Goal: Task Accomplishment & Management: Manage account settings

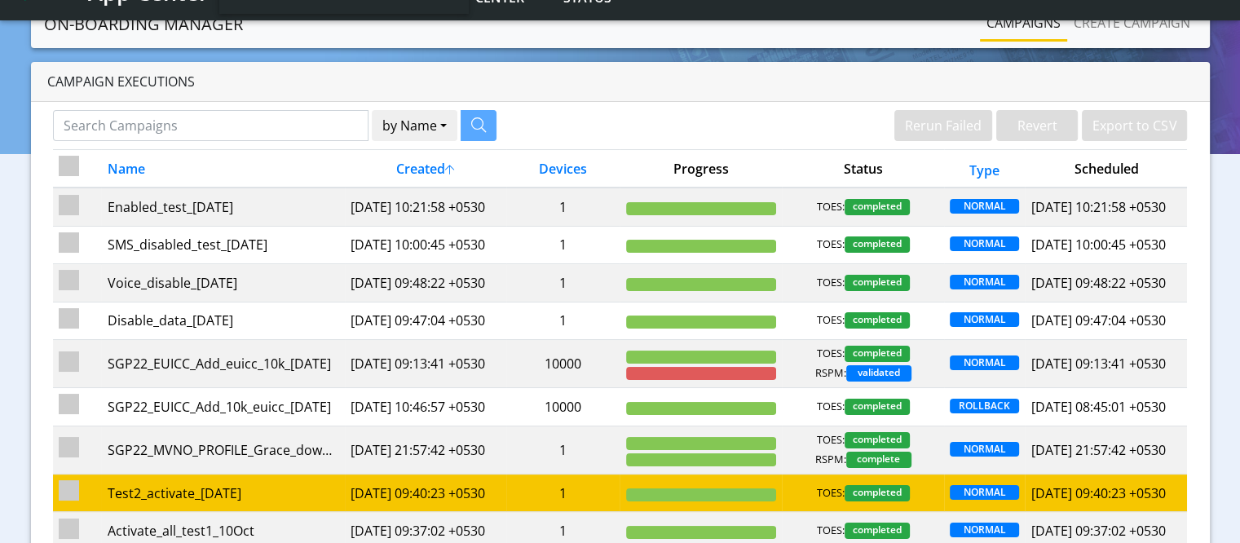
scroll to position [8, 0]
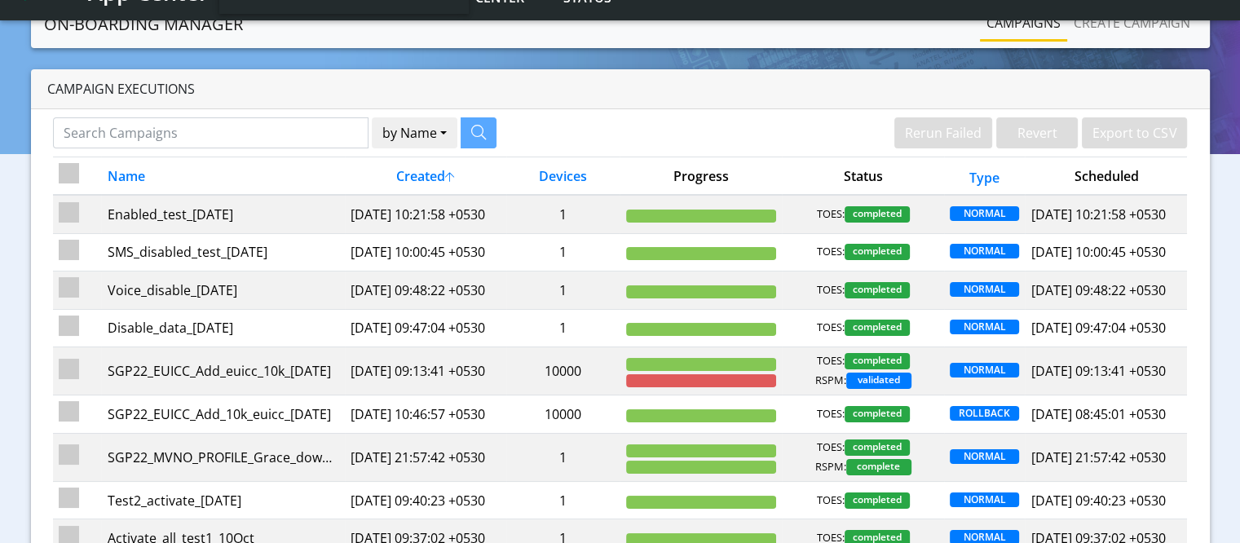
click at [421, 177] on th "Created" at bounding box center [426, 176] width 162 height 38
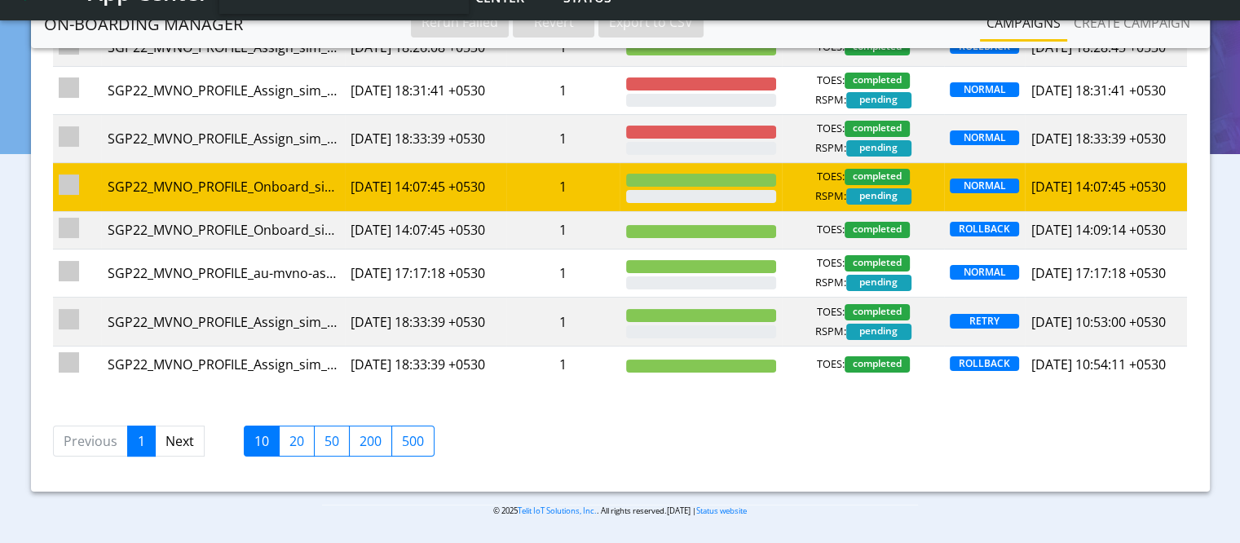
scroll to position [334, 0]
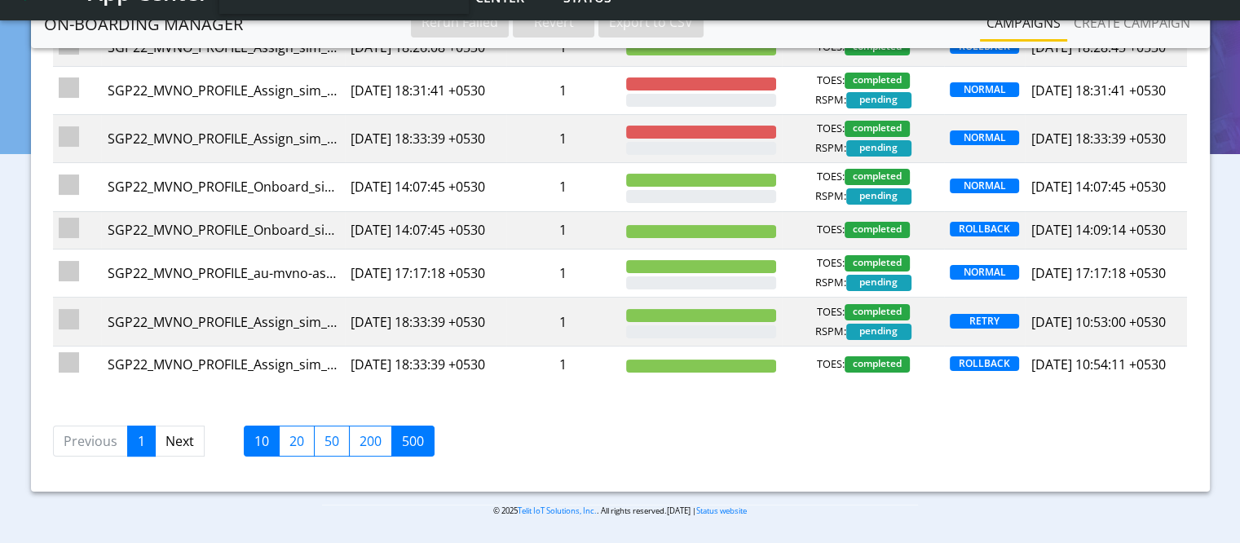
click at [419, 432] on label "500" at bounding box center [412, 440] width 43 height 31
click at [412, 432] on input "500" at bounding box center [407, 436] width 11 height 11
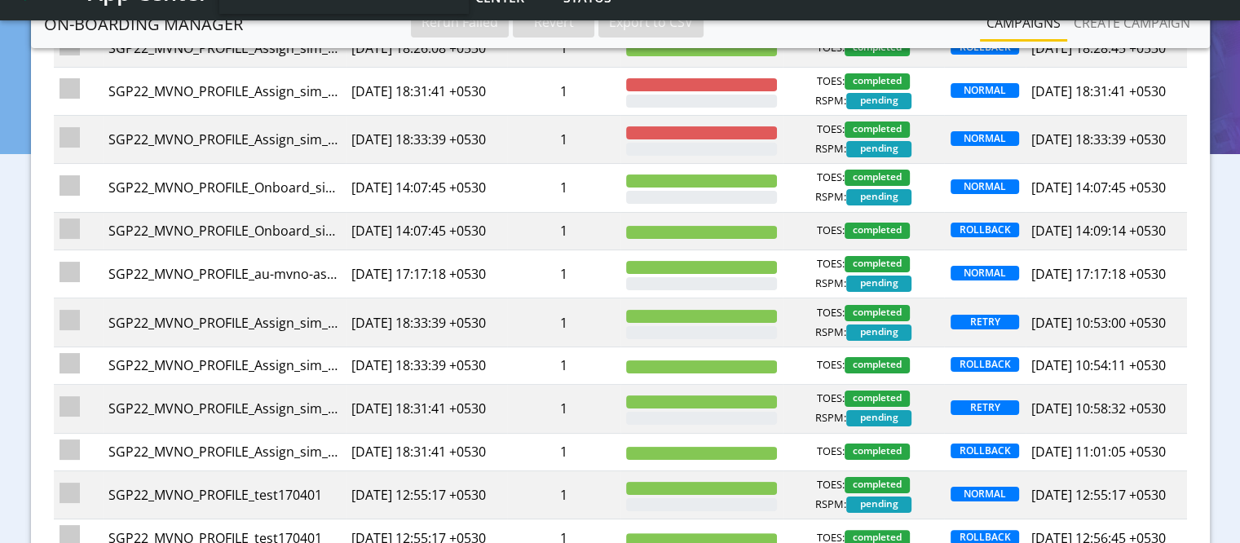
scroll to position [253, 0]
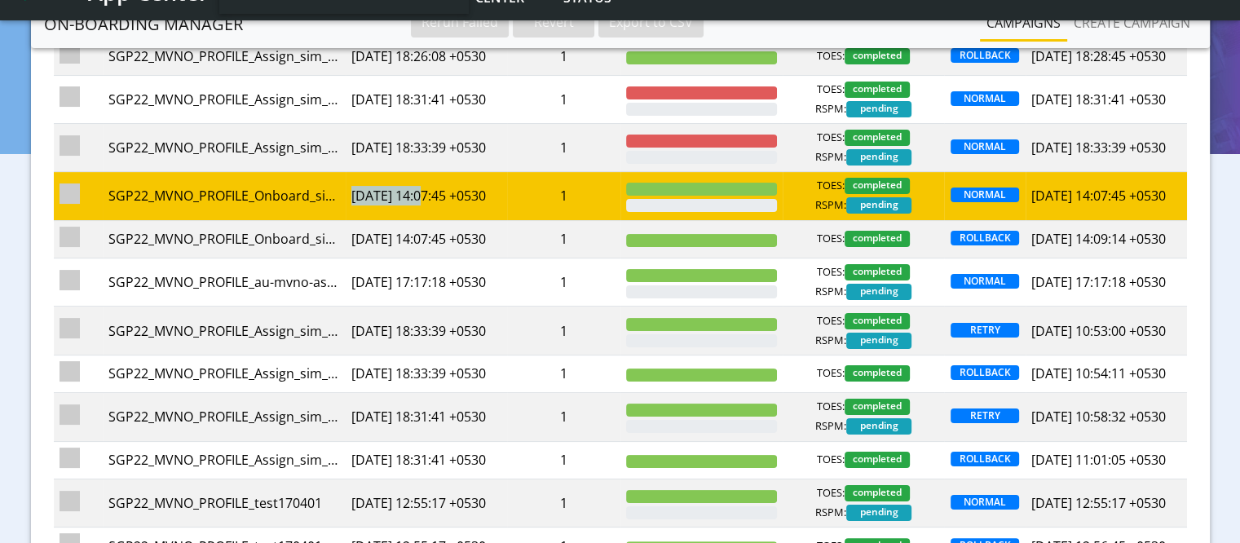
drag, startPoint x: 342, startPoint y: 218, endPoint x: 421, endPoint y: 227, distance: 78.7
click at [421, 220] on tr "SGP22_MVNO_PROFILE_Onboard_sim_16Apr 2025-04-16 14:07:45 +0530 1 TOES: complete…" at bounding box center [620, 196] width 1133 height 48
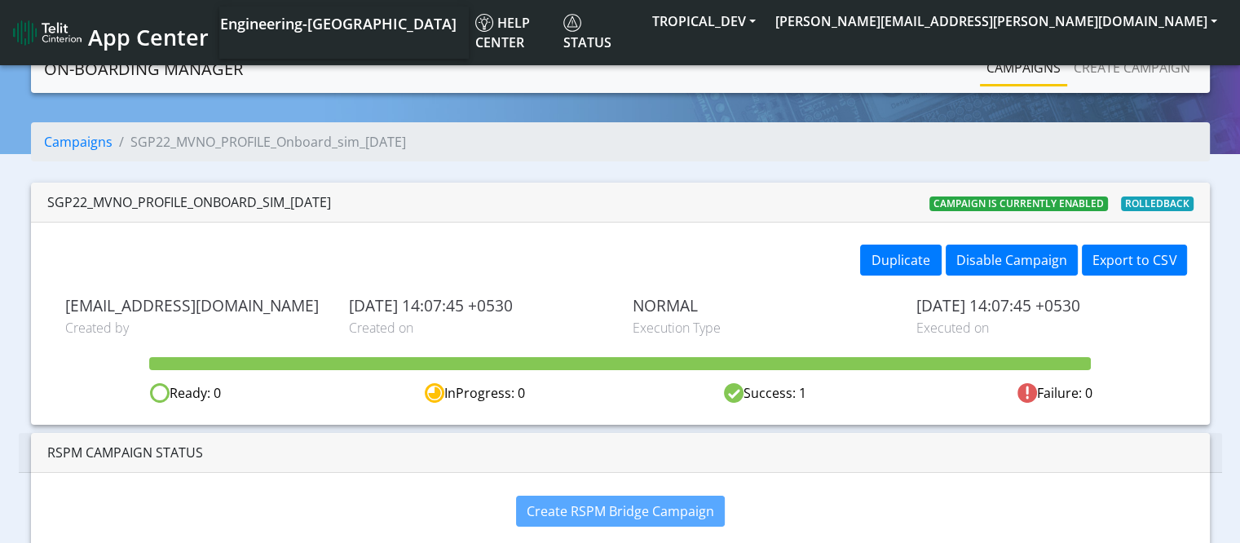
click at [602, 209] on div "SGP22_MVNO_PROFILE_Onboard_sim_16Apr Campaign is currently enabled Rolledback" at bounding box center [620, 203] width 1178 height 40
drag, startPoint x: 335, startPoint y: 306, endPoint x: 427, endPoint y: 299, distance: 92.3
click at [427, 299] on div "sadminuser@example.com Created by 2025-04-16 14:07:45 +0530 Created on NORMAL E…" at bounding box center [620, 316] width 1134 height 41
click at [451, 336] on span "Created on" at bounding box center [478, 328] width 259 height 20
drag, startPoint x: 429, startPoint y: 305, endPoint x: 344, endPoint y: 307, distance: 84.8
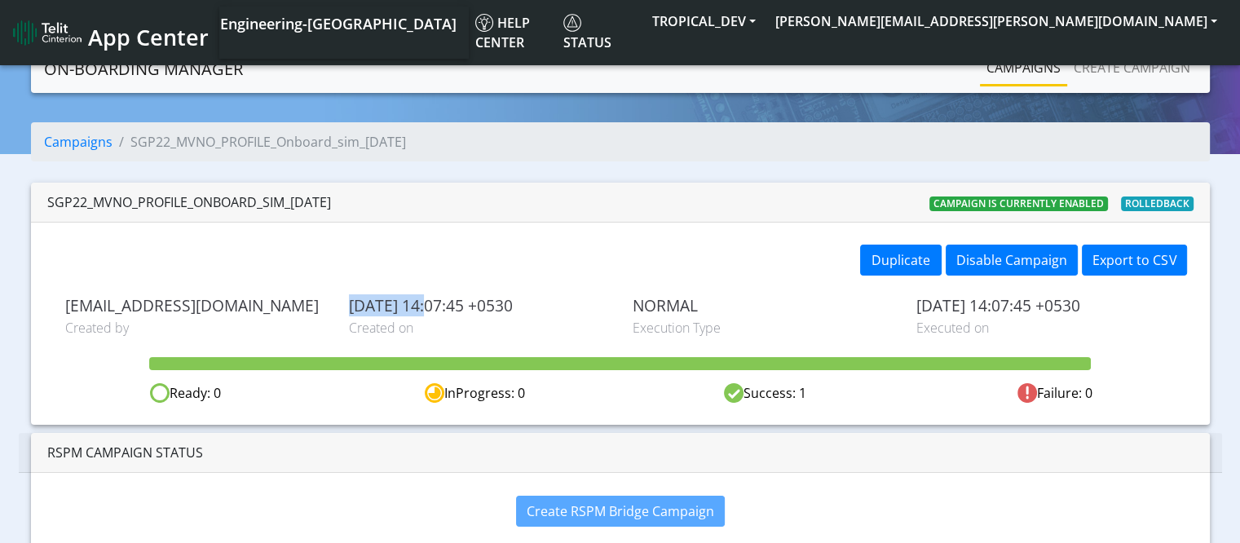
click at [344, 307] on div "2025-04-16 14:07:45 +0530 Created on" at bounding box center [479, 316] width 284 height 41
copy span "2025-04-16"
click at [107, 138] on link "Campaigns" at bounding box center [78, 142] width 68 height 18
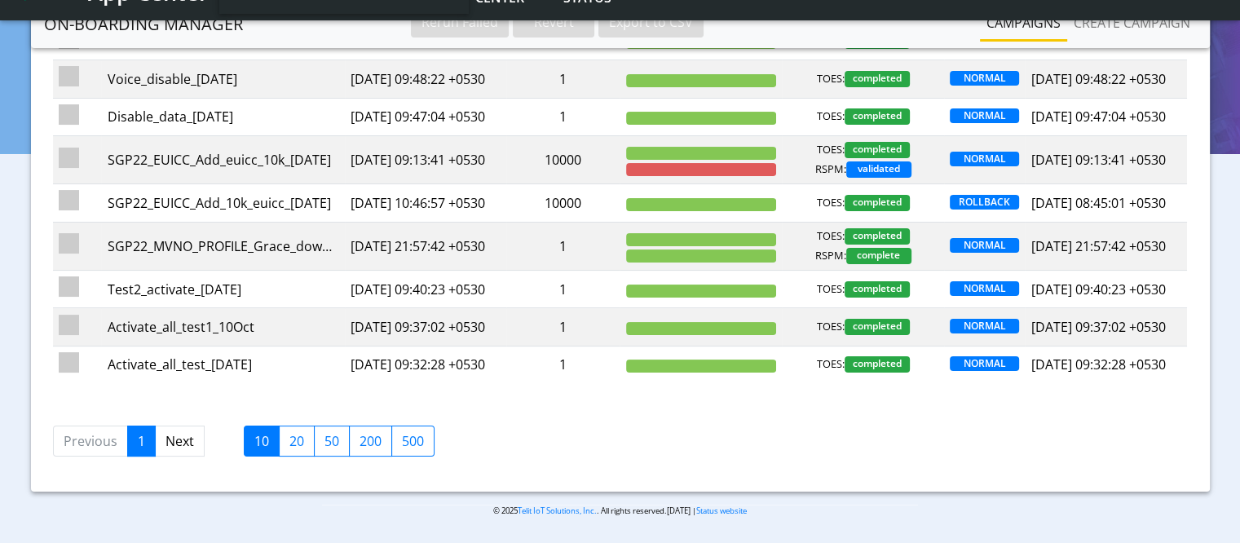
click at [418, 431] on label "500" at bounding box center [412, 440] width 43 height 31
click at [412, 431] on input "500" at bounding box center [407, 436] width 11 height 11
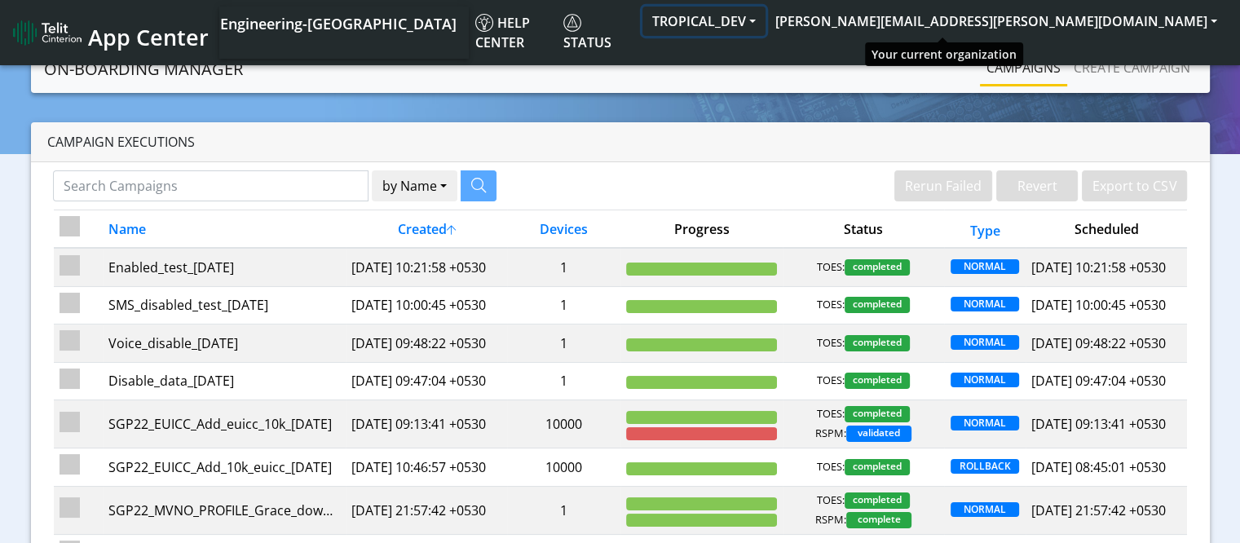
click at [765, 17] on button "TROPICAL_DEV" at bounding box center [703, 21] width 123 height 29
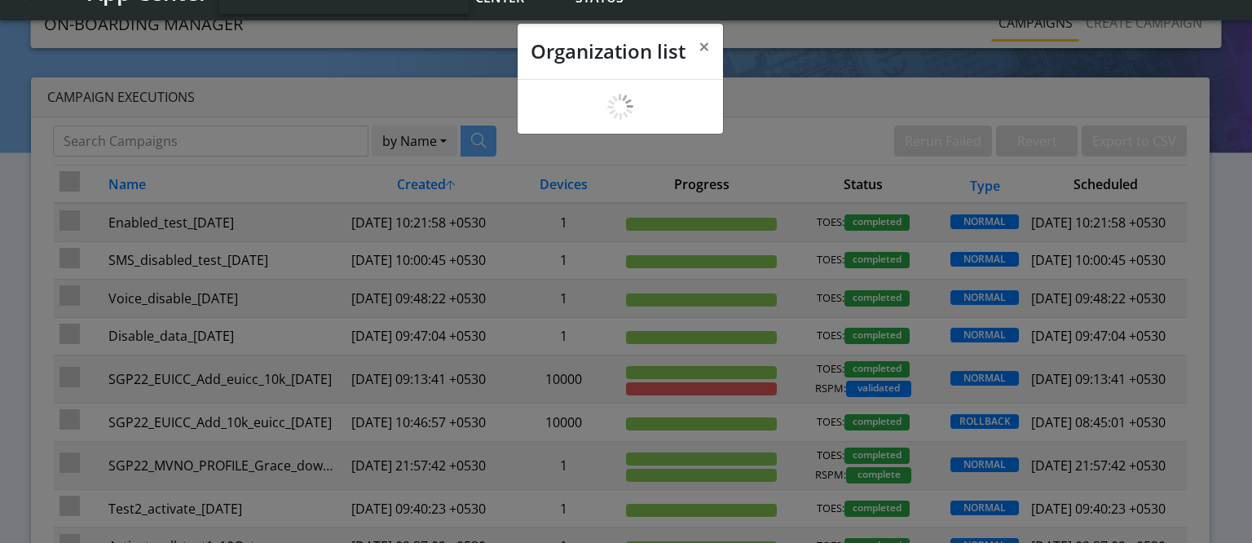
scroll to position [6, 0]
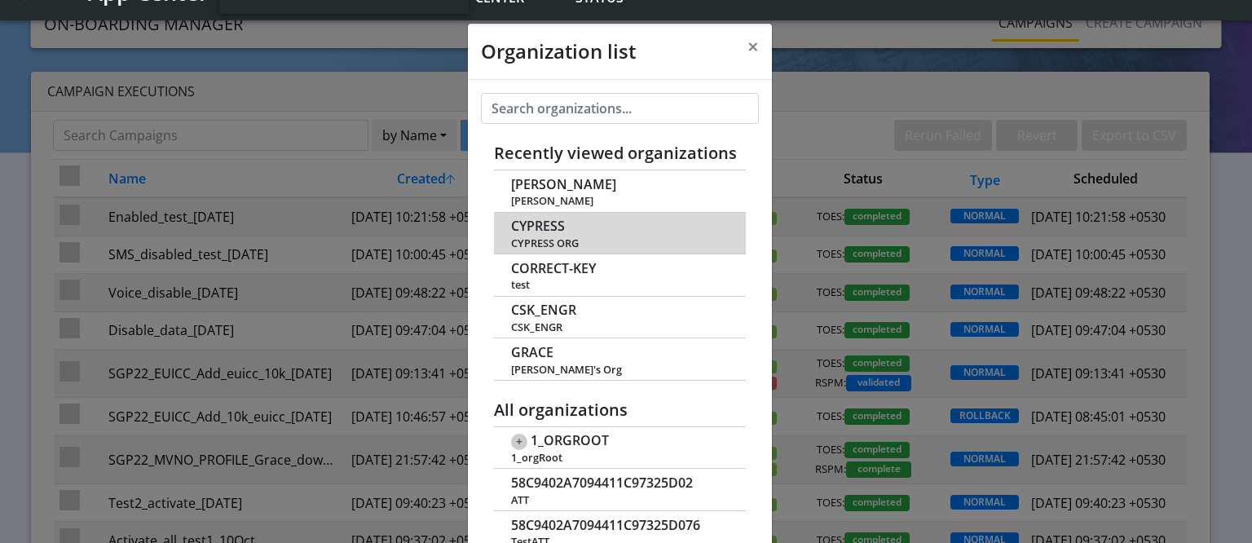
click at [538, 228] on span "CYPRESS" at bounding box center [538, 225] width 54 height 15
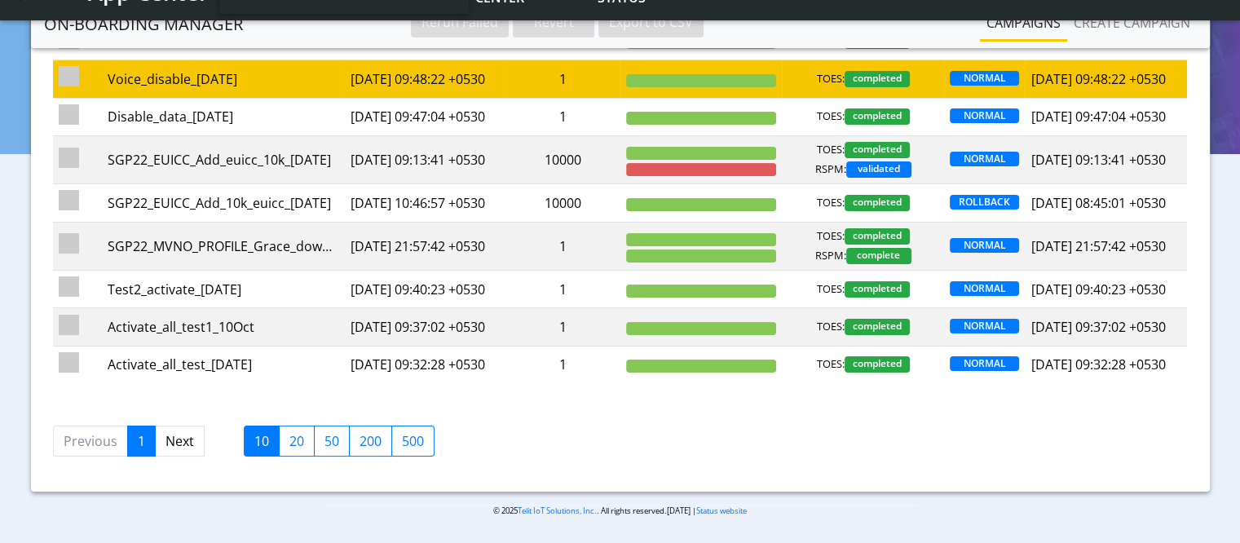
scroll to position [334, 0]
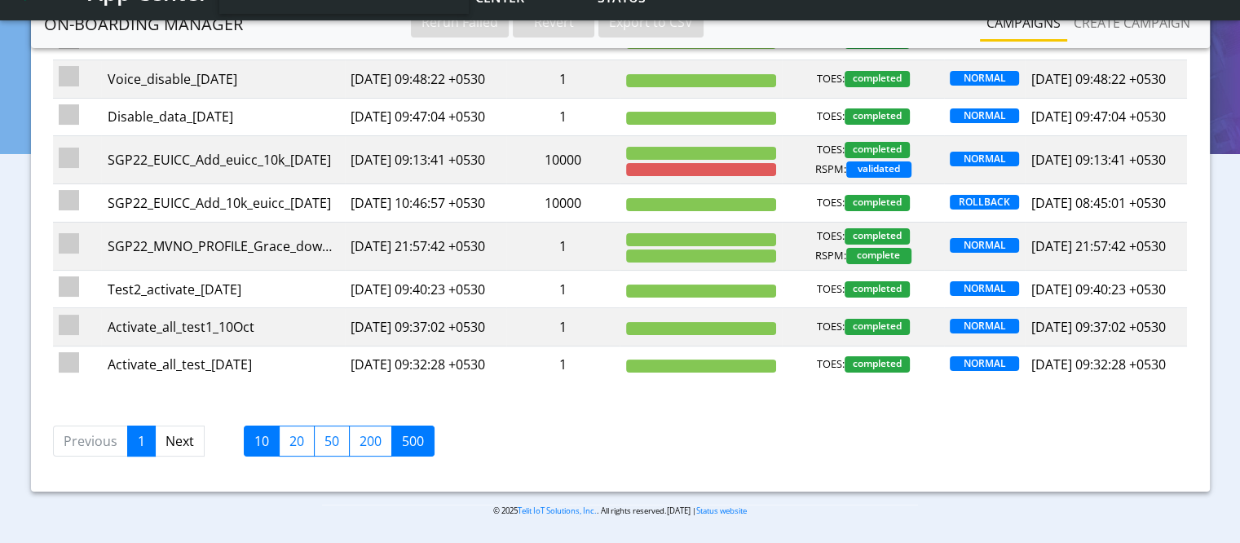
click at [412, 439] on label "500" at bounding box center [412, 440] width 43 height 31
click at [412, 439] on input "500" at bounding box center [407, 436] width 11 height 11
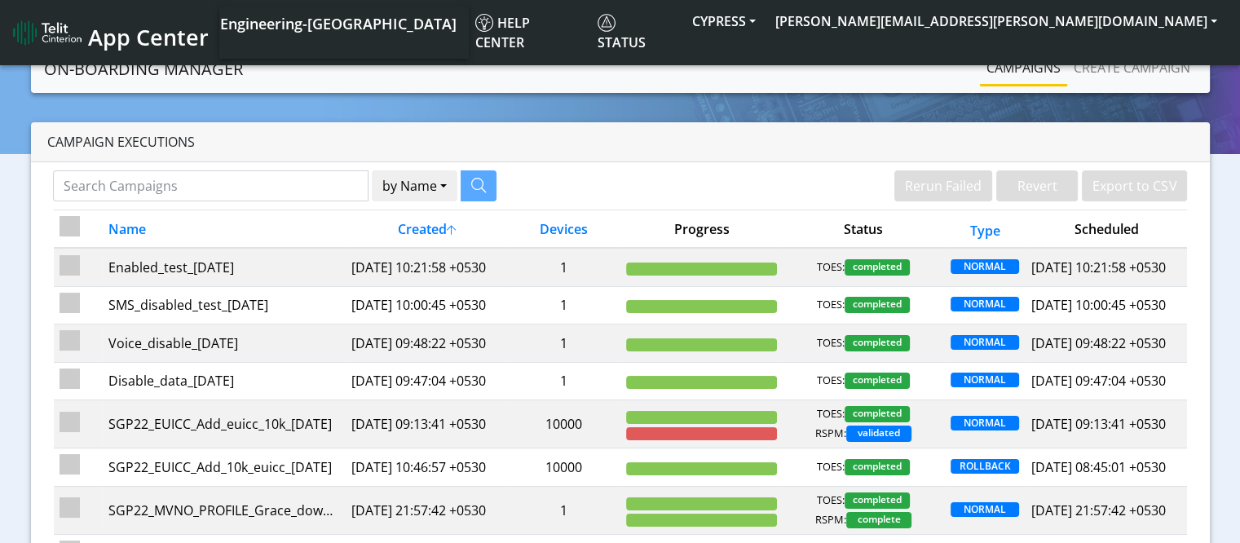
scroll to position [1125, 0]
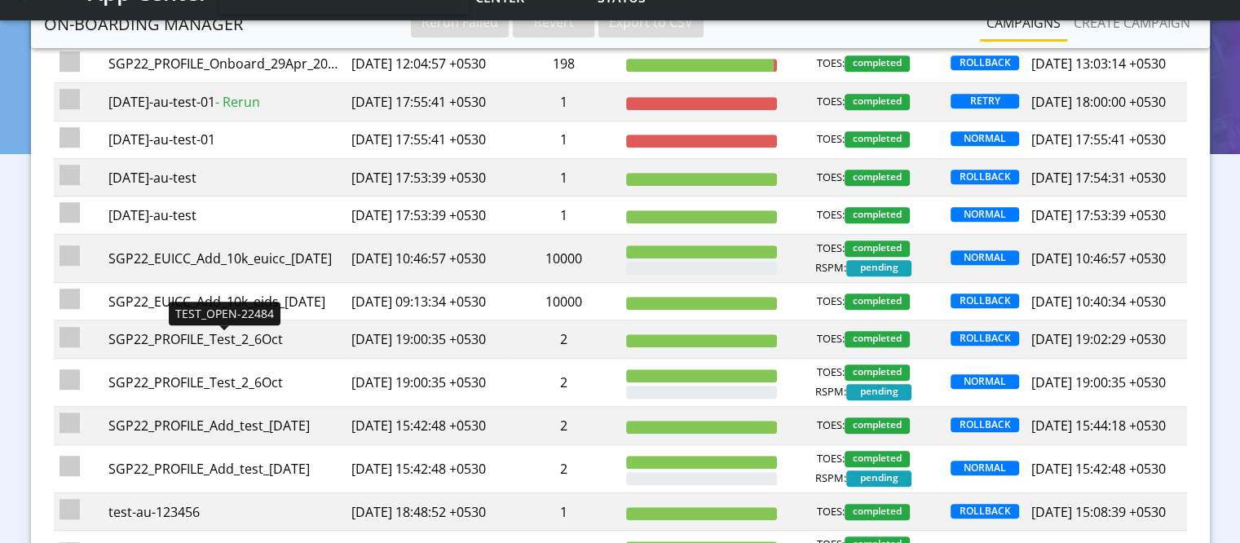
click at [199, 36] on div "TEST_OPEN-22484" at bounding box center [223, 26] width 231 height 20
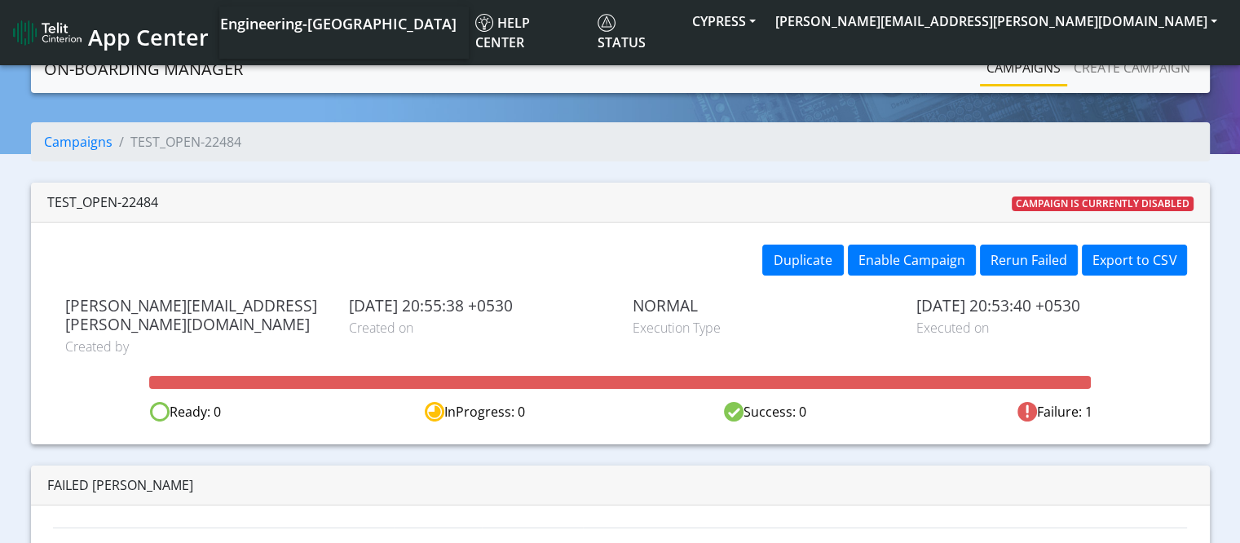
click at [137, 203] on div "TEST_OPEN-22484" at bounding box center [102, 202] width 111 height 20
copy div "22484"
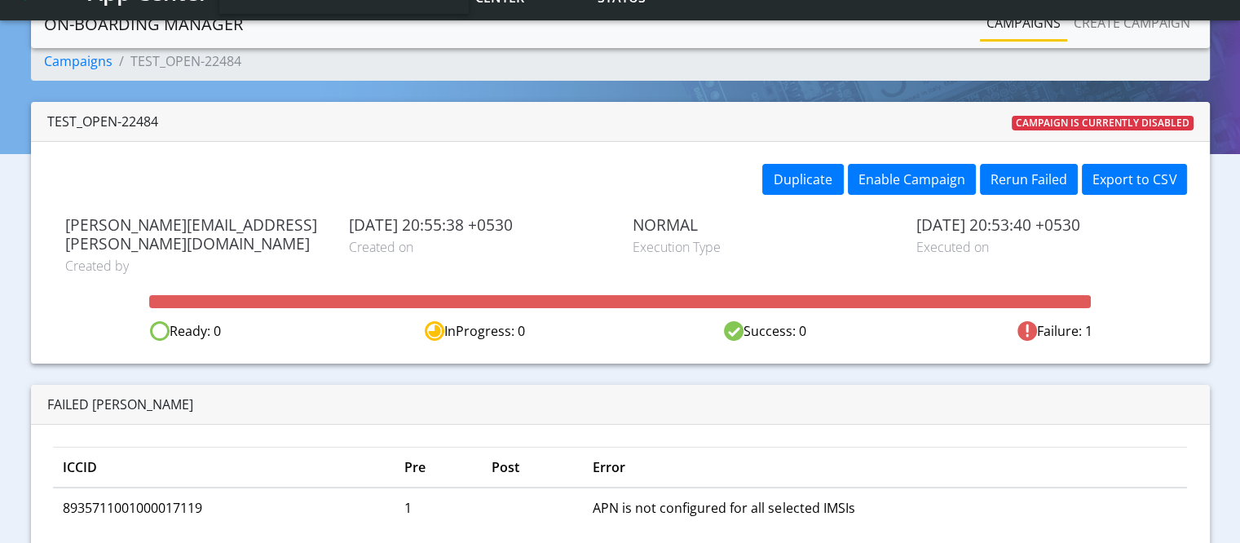
scroll to position [86, 0]
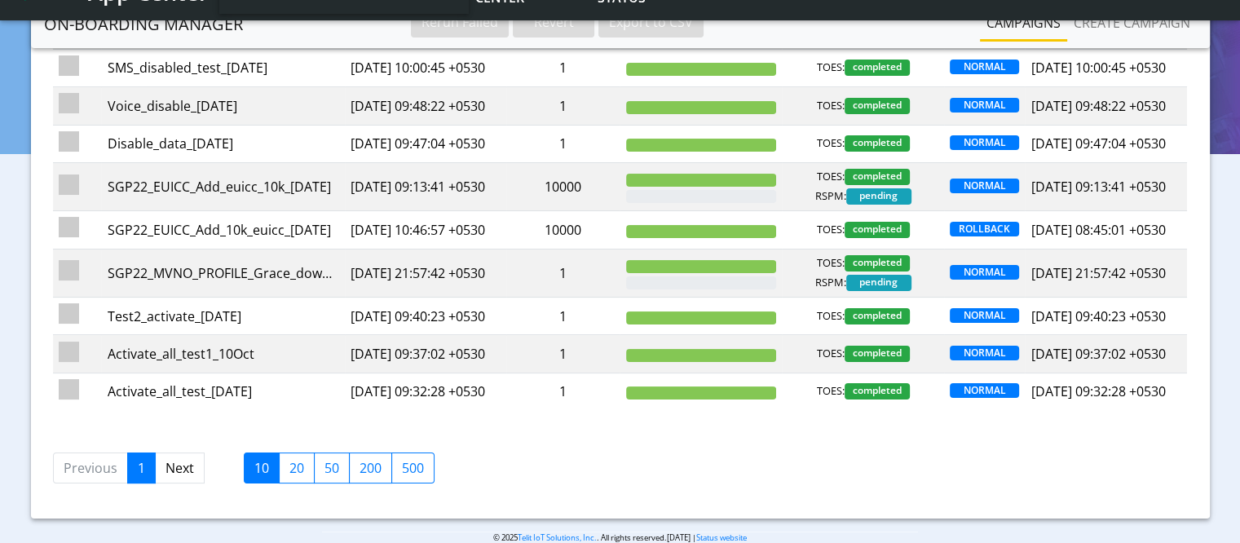
scroll to position [334, 0]
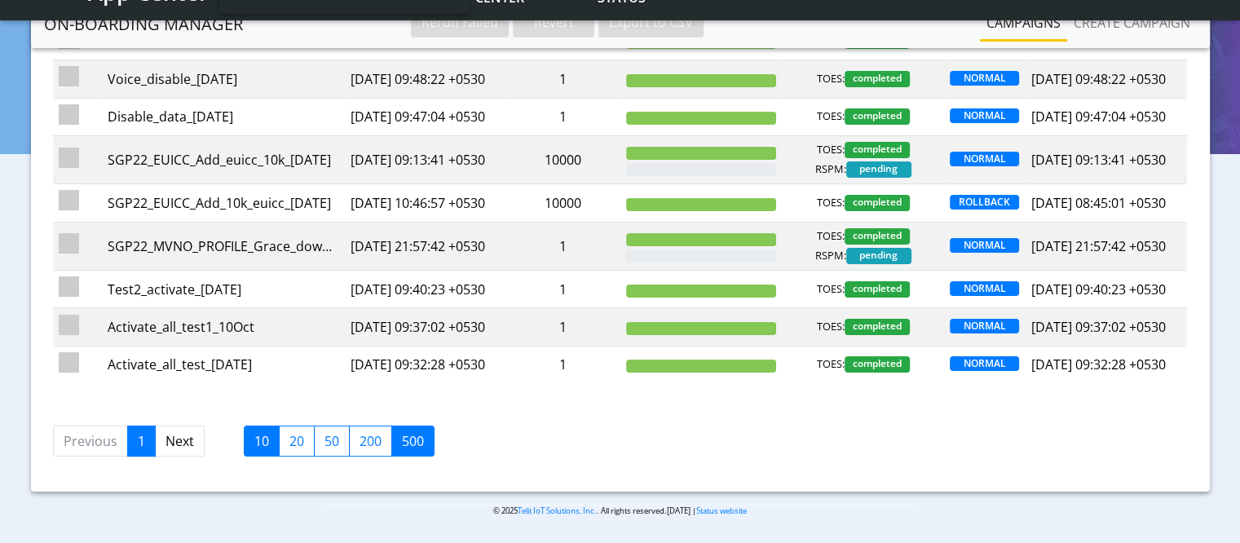
click at [403, 444] on label "500" at bounding box center [412, 440] width 43 height 31
click at [403, 442] on input "500" at bounding box center [407, 436] width 11 height 11
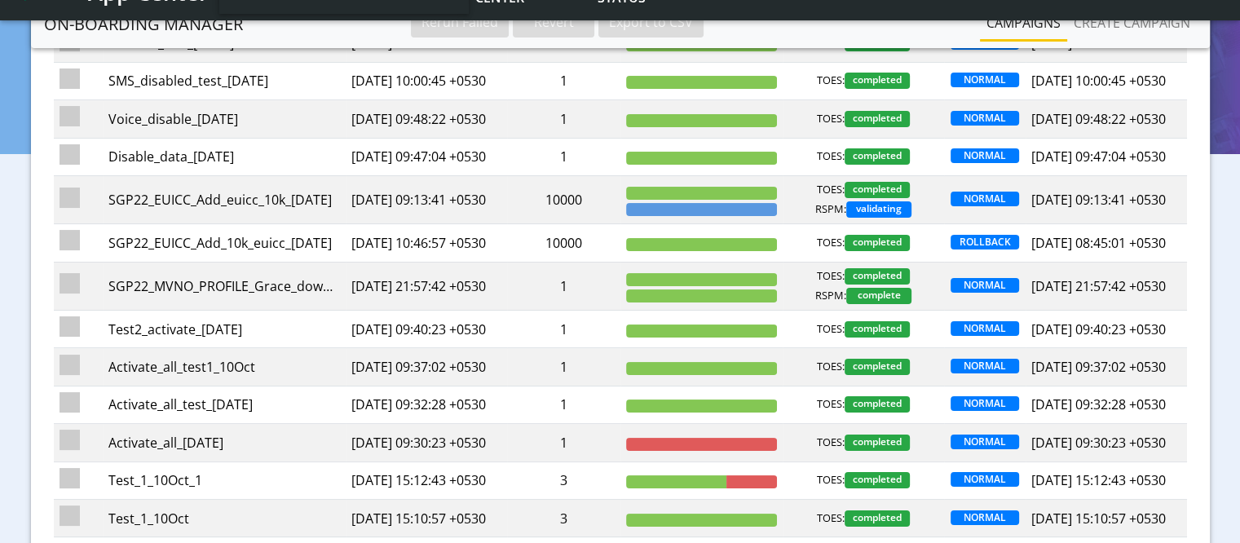
scroll to position [0, 0]
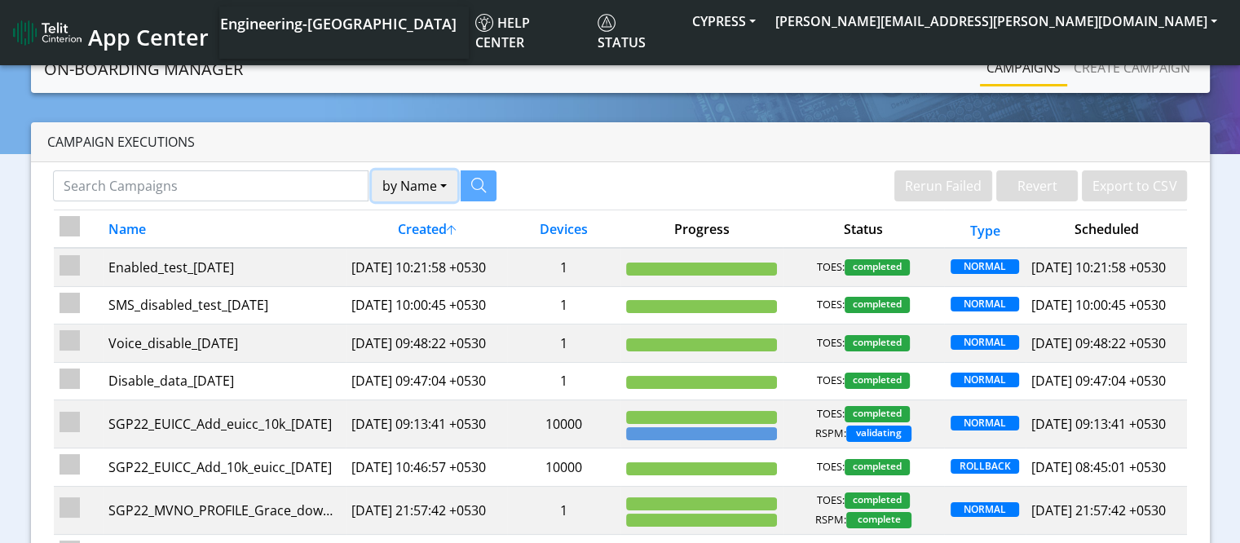
click at [425, 183] on button "by Name" at bounding box center [415, 185] width 86 height 31
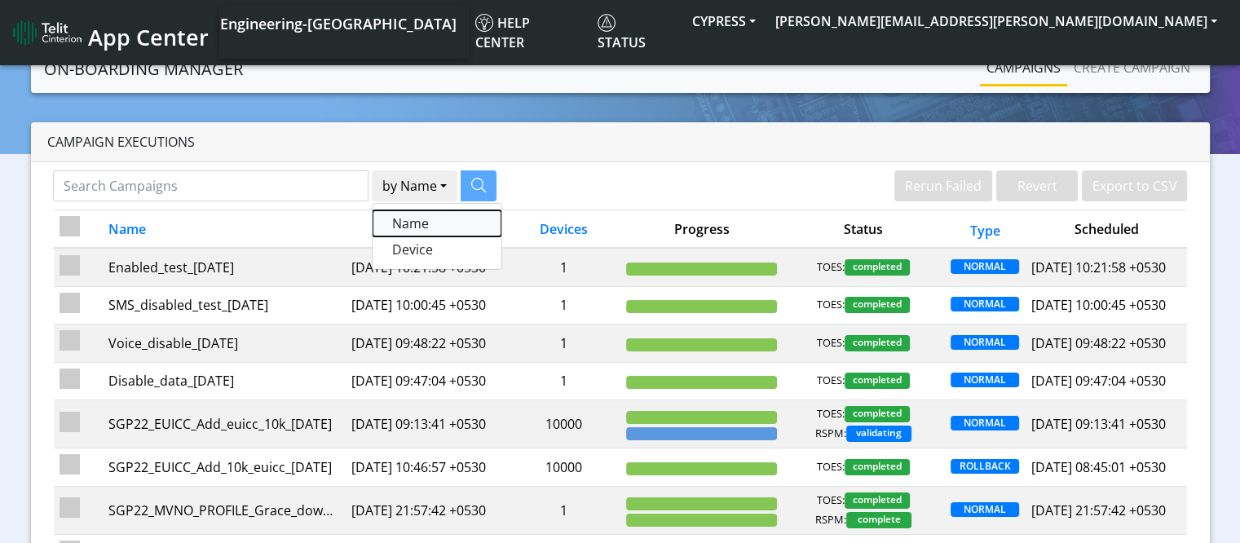
click at [429, 228] on button "Name" at bounding box center [436, 223] width 129 height 26
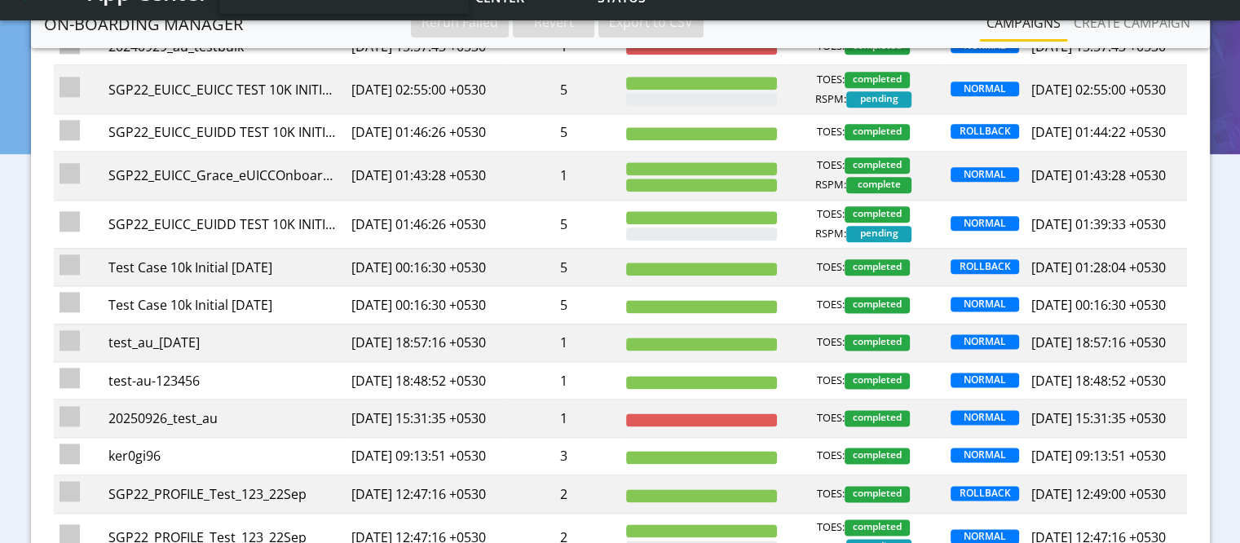
scroll to position [1081, 0]
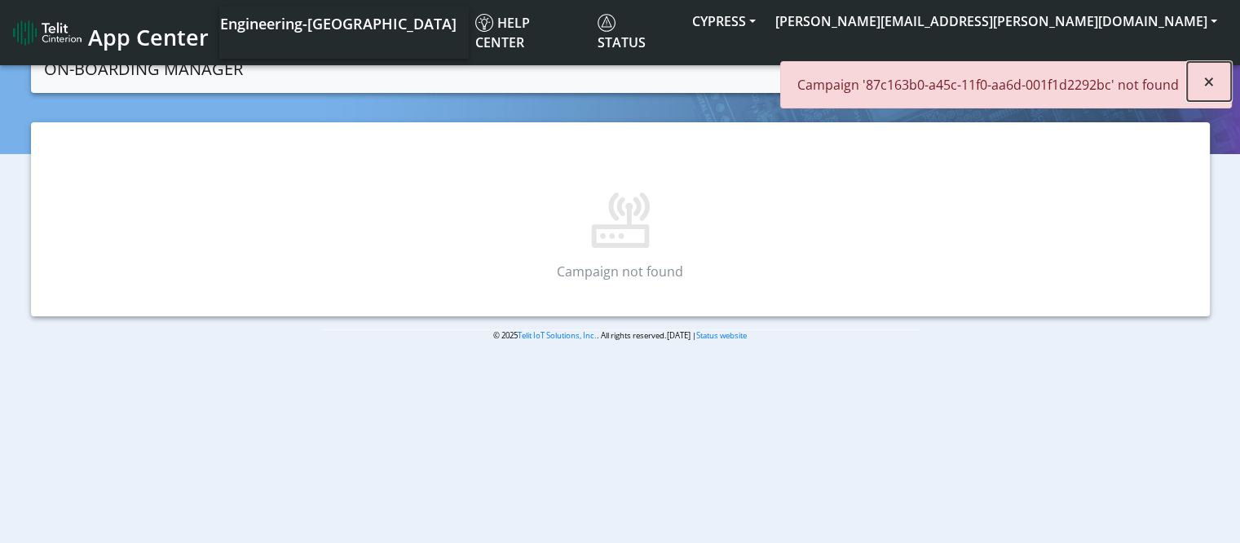
click at [1205, 92] on span "×" at bounding box center [1208, 81] width 11 height 27
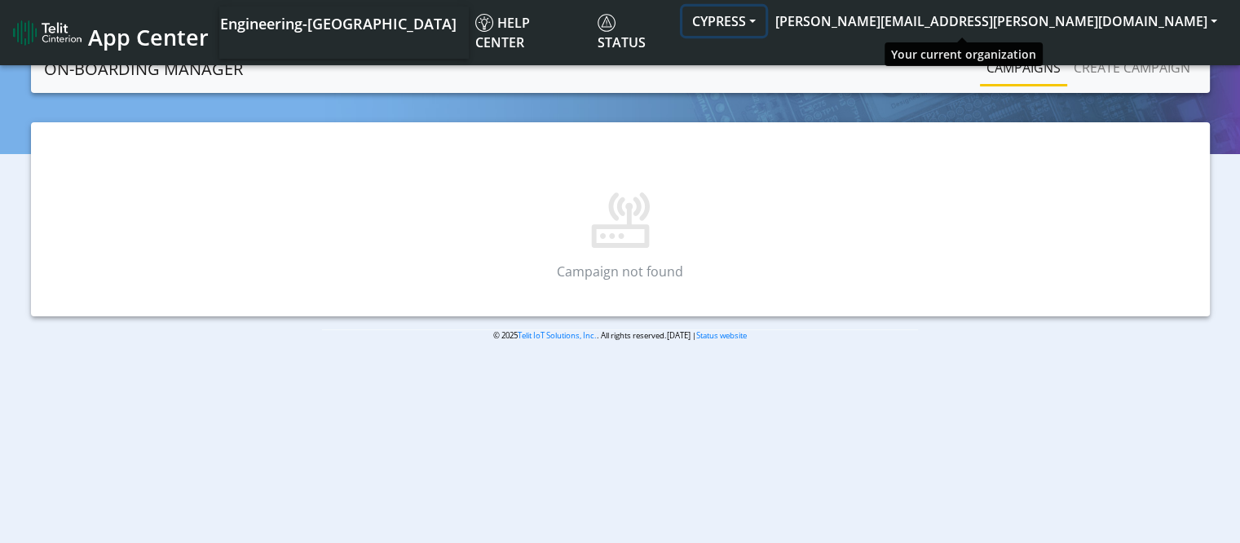
click at [765, 11] on button "CYPRESS" at bounding box center [723, 21] width 83 height 29
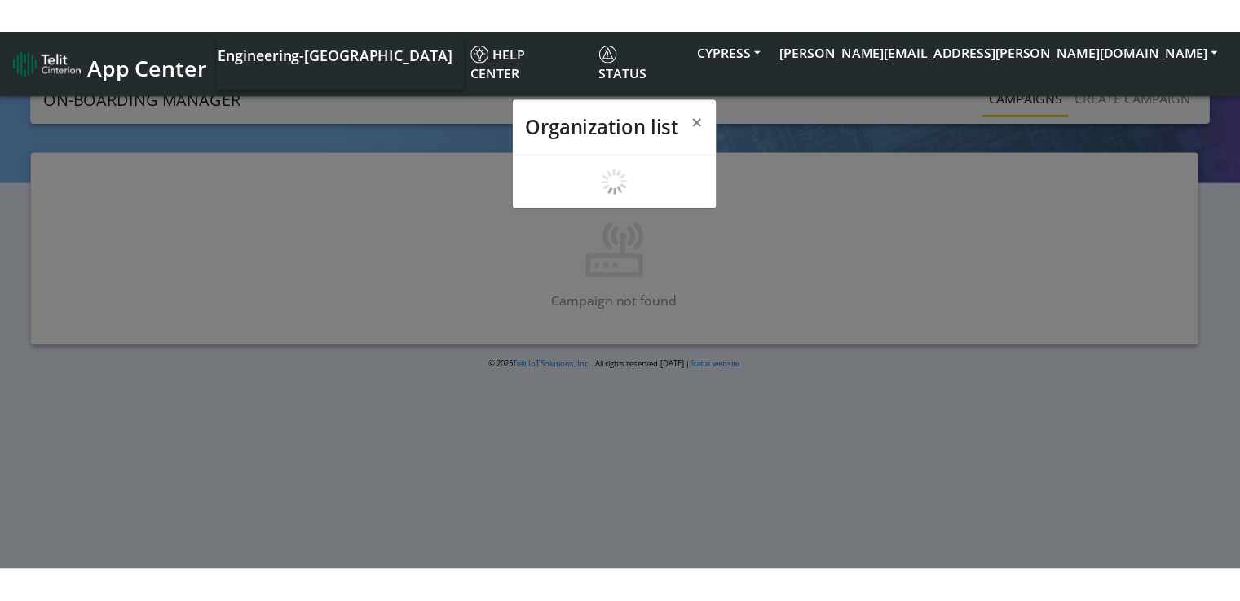
scroll to position [6, 0]
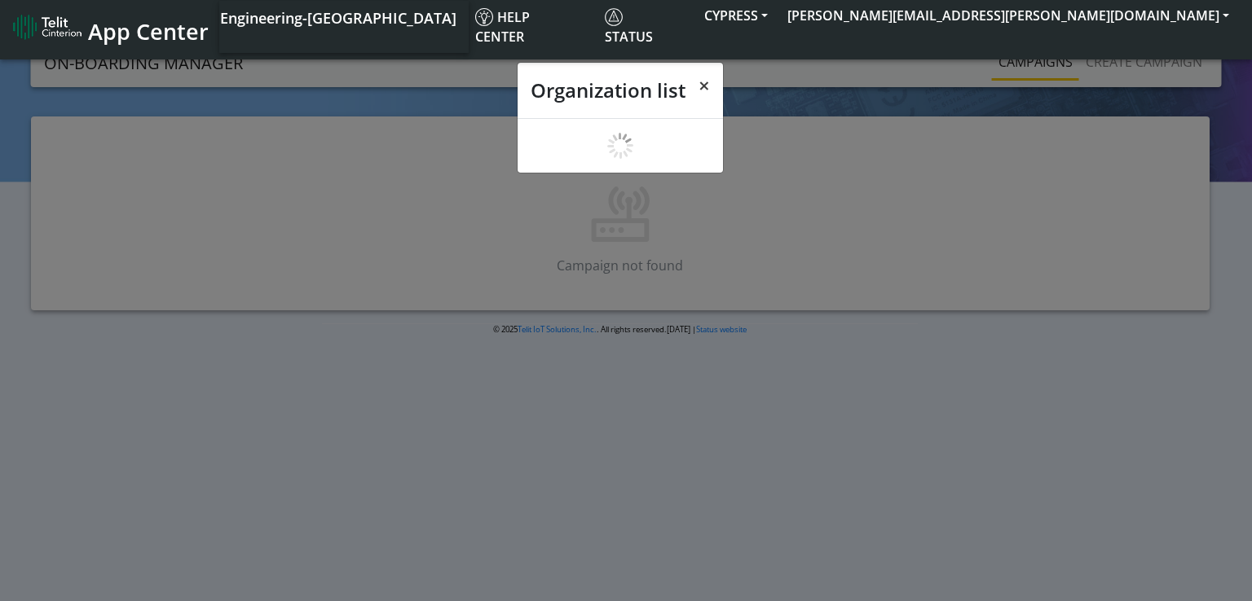
click at [704, 86] on span "×" at bounding box center [703, 85] width 11 height 27
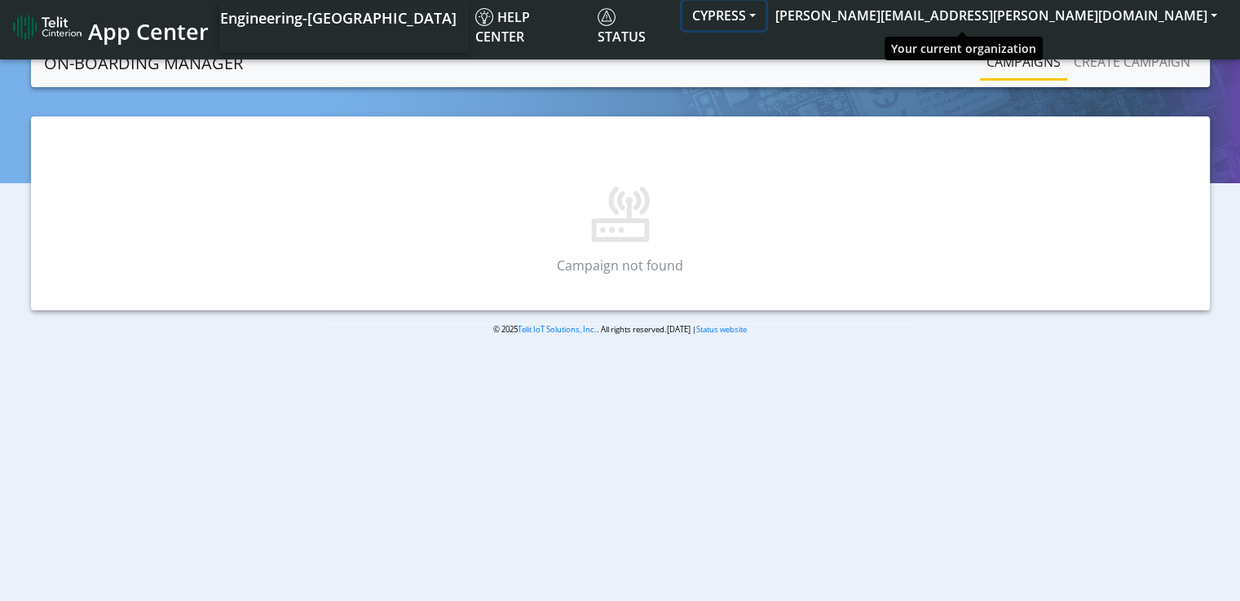
click at [765, 11] on button "CYPRESS" at bounding box center [723, 15] width 83 height 29
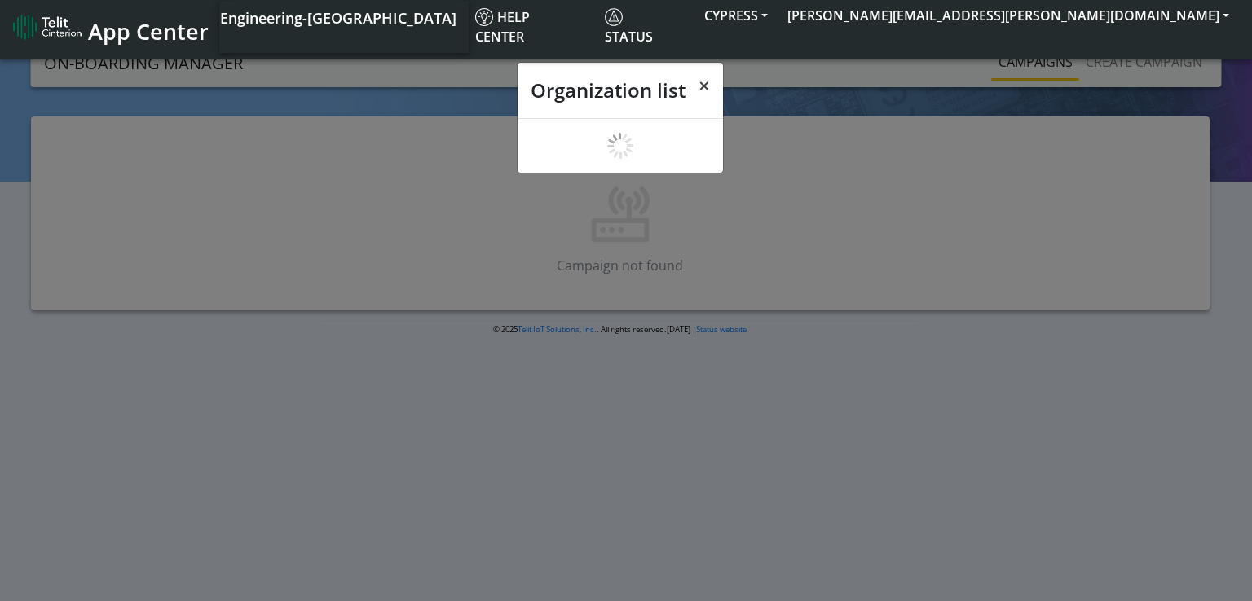
click at [702, 81] on span "×" at bounding box center [703, 85] width 11 height 27
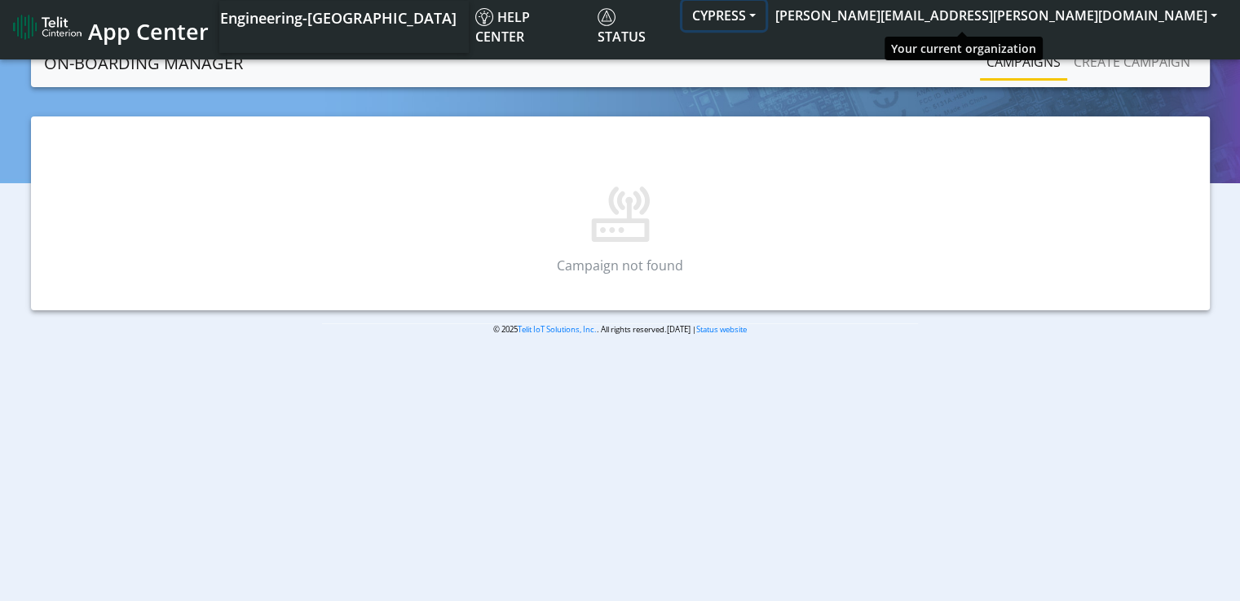
click at [765, 14] on button "CYPRESS" at bounding box center [723, 15] width 83 height 29
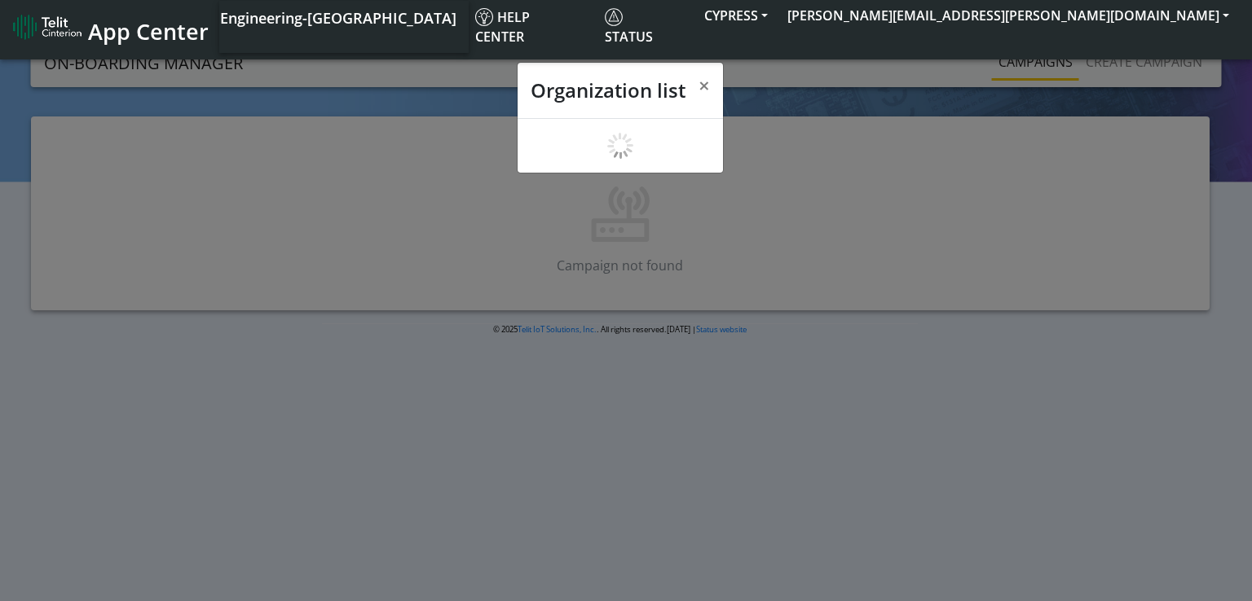
click at [781, 236] on div "Organization list ×" at bounding box center [626, 320] width 1252 height 562
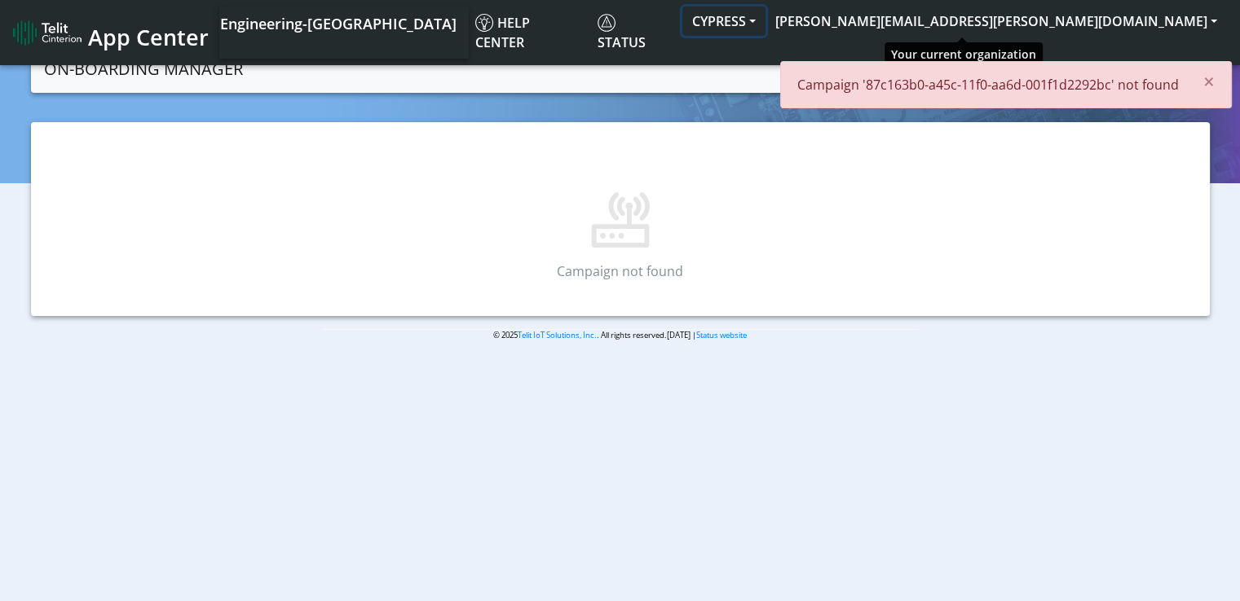
click at [765, 27] on button "CYPRESS" at bounding box center [723, 21] width 83 height 29
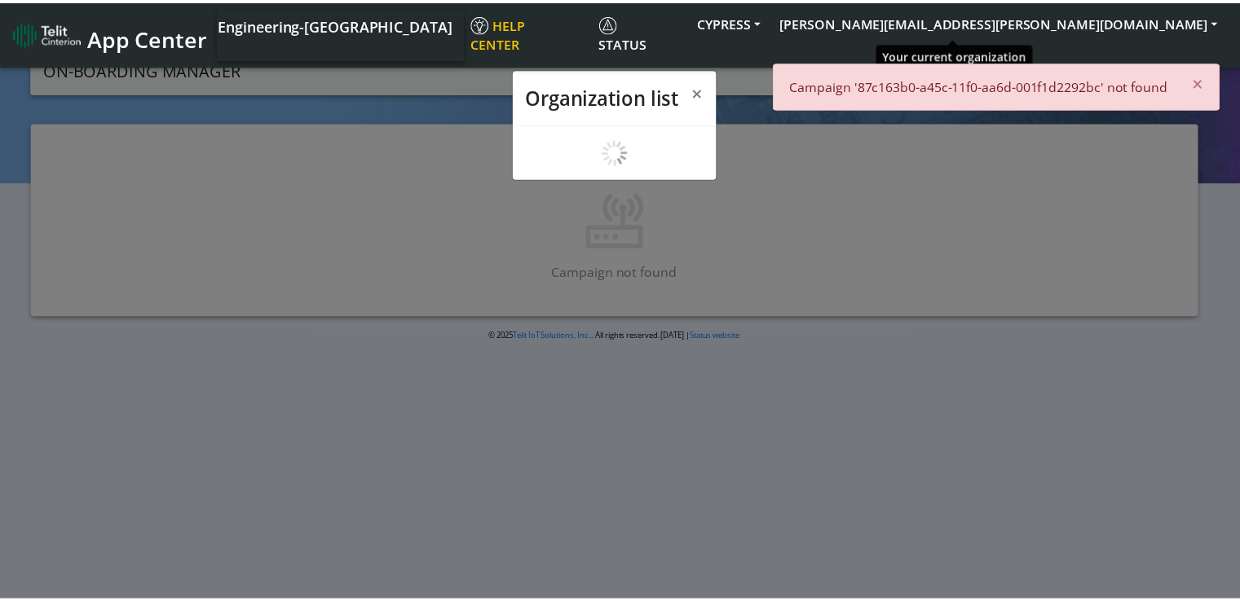
scroll to position [6, 0]
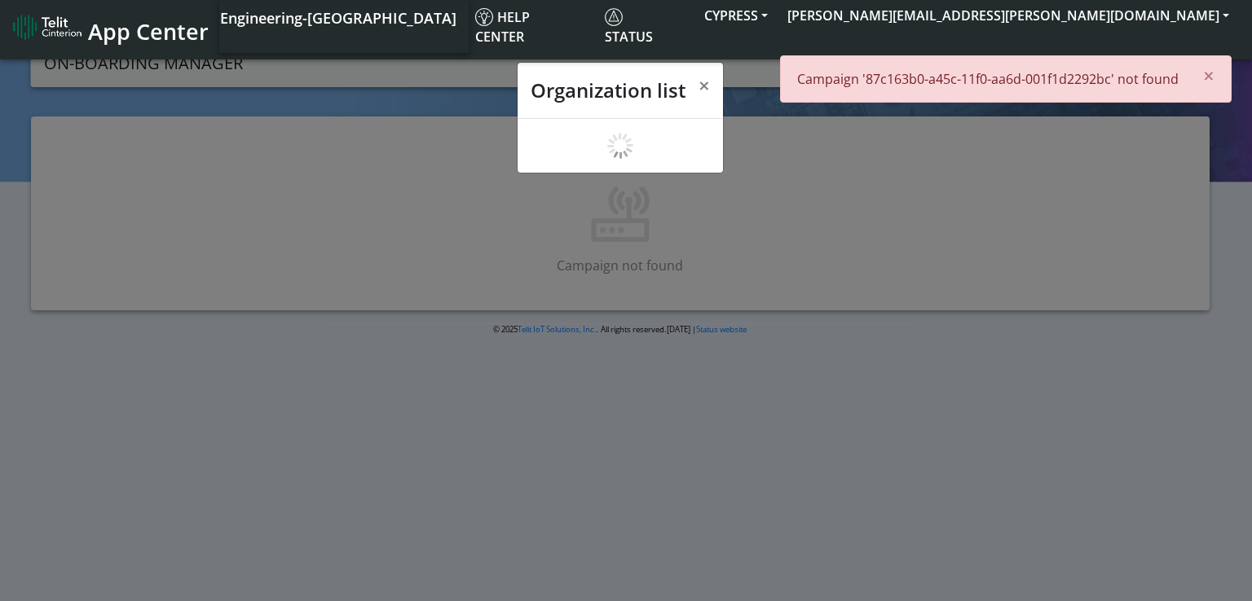
click at [441, 104] on div "Organization list ×" at bounding box center [626, 320] width 1252 height 562
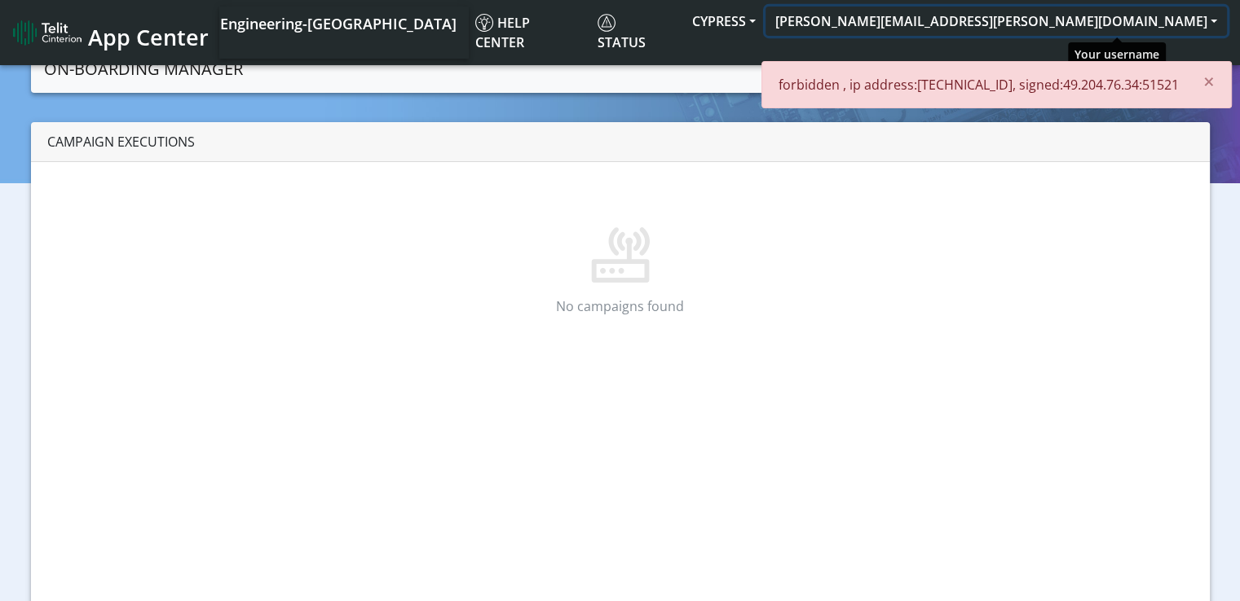
click at [1130, 17] on button "[PERSON_NAME][EMAIL_ADDRESS][PERSON_NAME][DOMAIN_NAME]" at bounding box center [995, 21] width 461 height 29
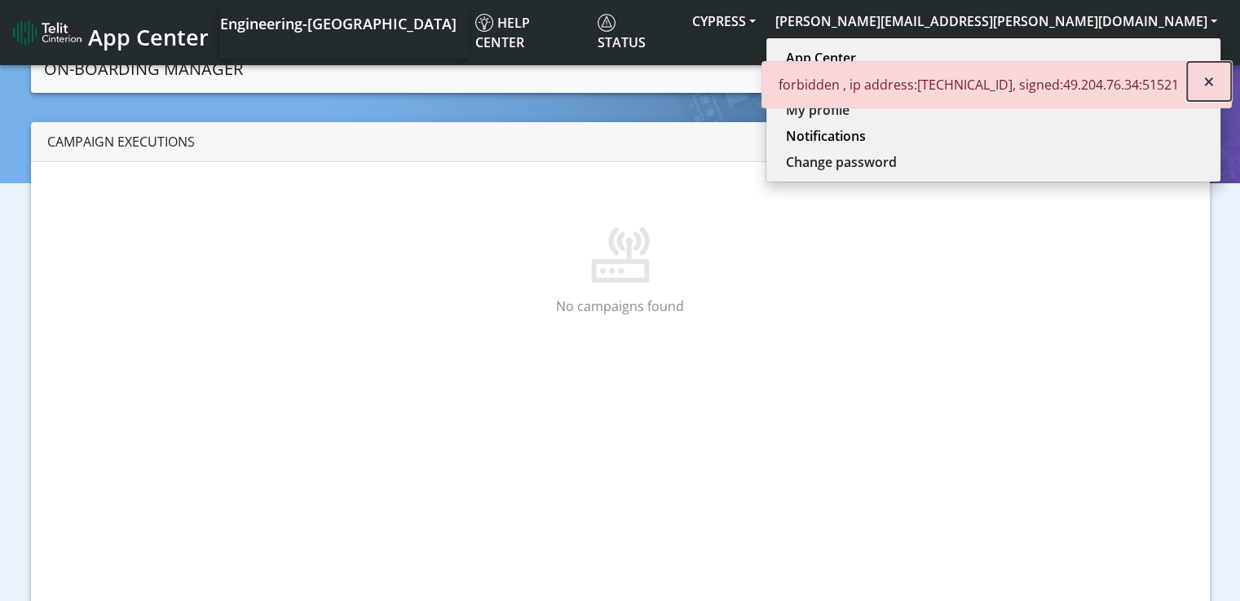
click at [1213, 78] on span "×" at bounding box center [1208, 81] width 11 height 27
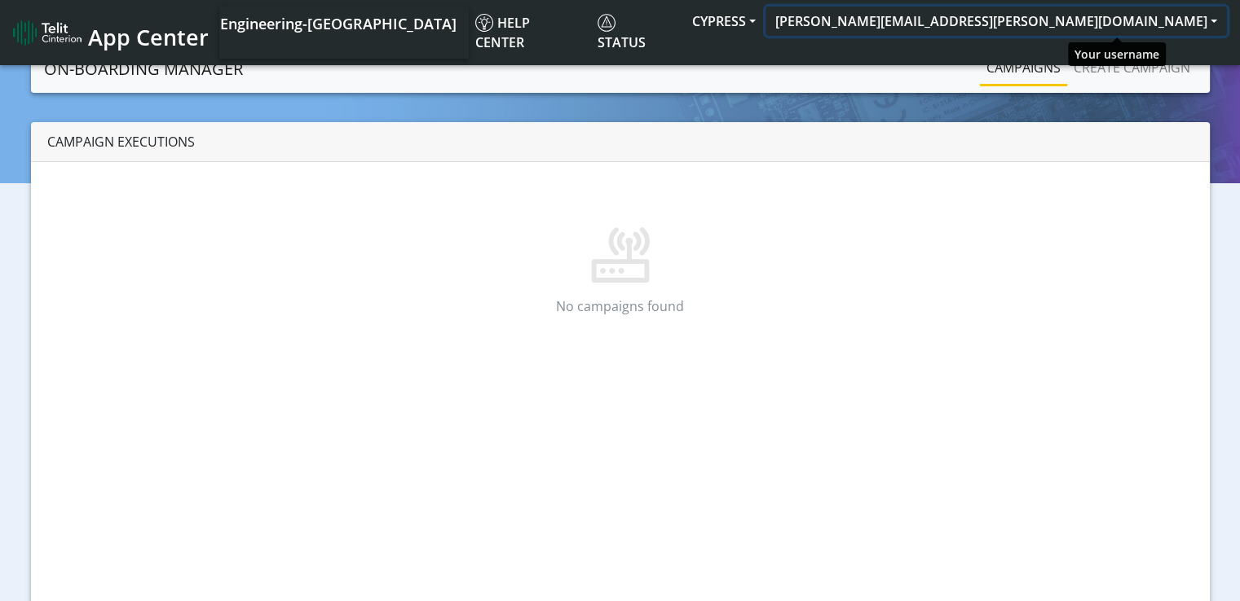
click at [1095, 22] on button "[PERSON_NAME][EMAIL_ADDRESS][PERSON_NAME][DOMAIN_NAME]" at bounding box center [995, 21] width 461 height 29
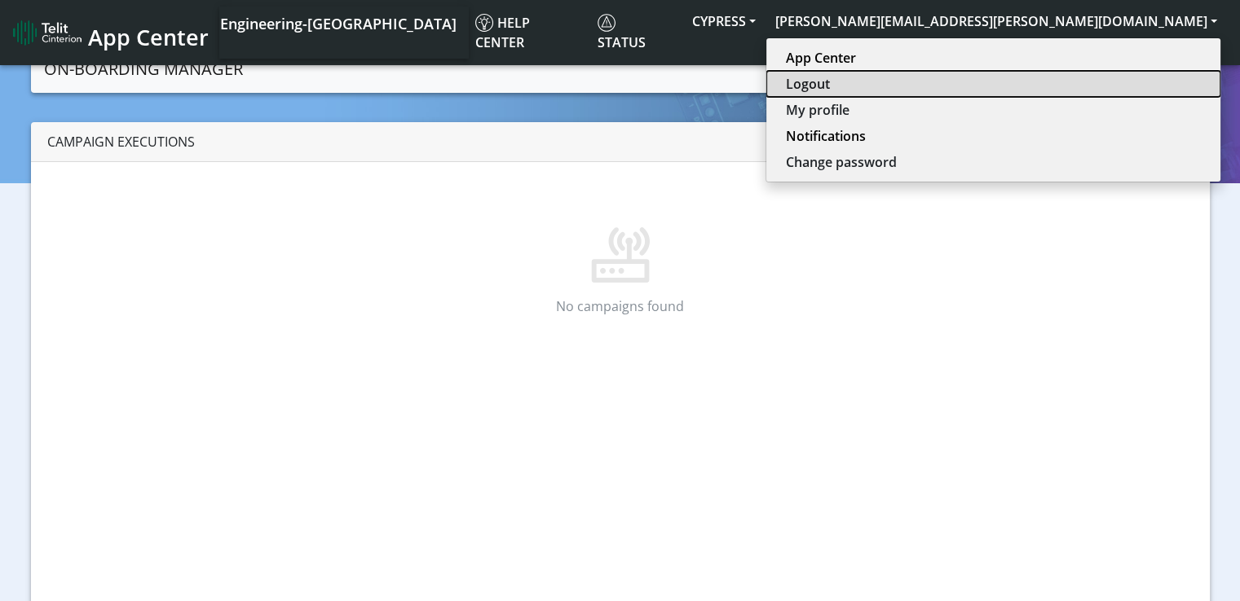
click at [1086, 90] on button "Logout" at bounding box center [993, 84] width 454 height 26
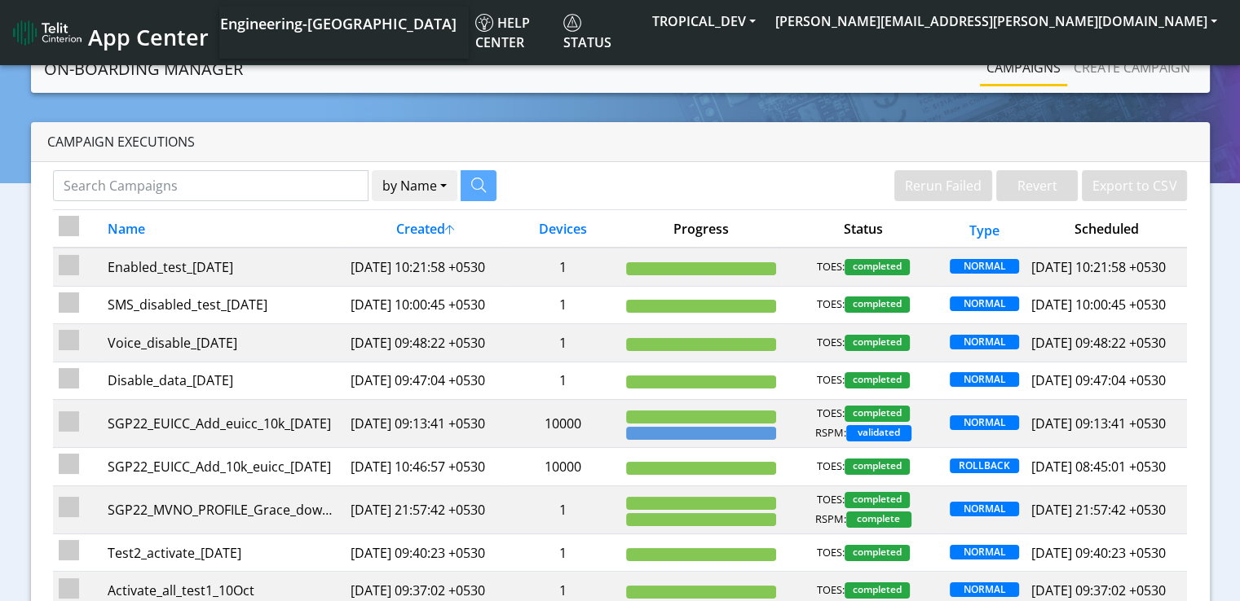
click at [434, 227] on th "Created" at bounding box center [426, 229] width 162 height 38
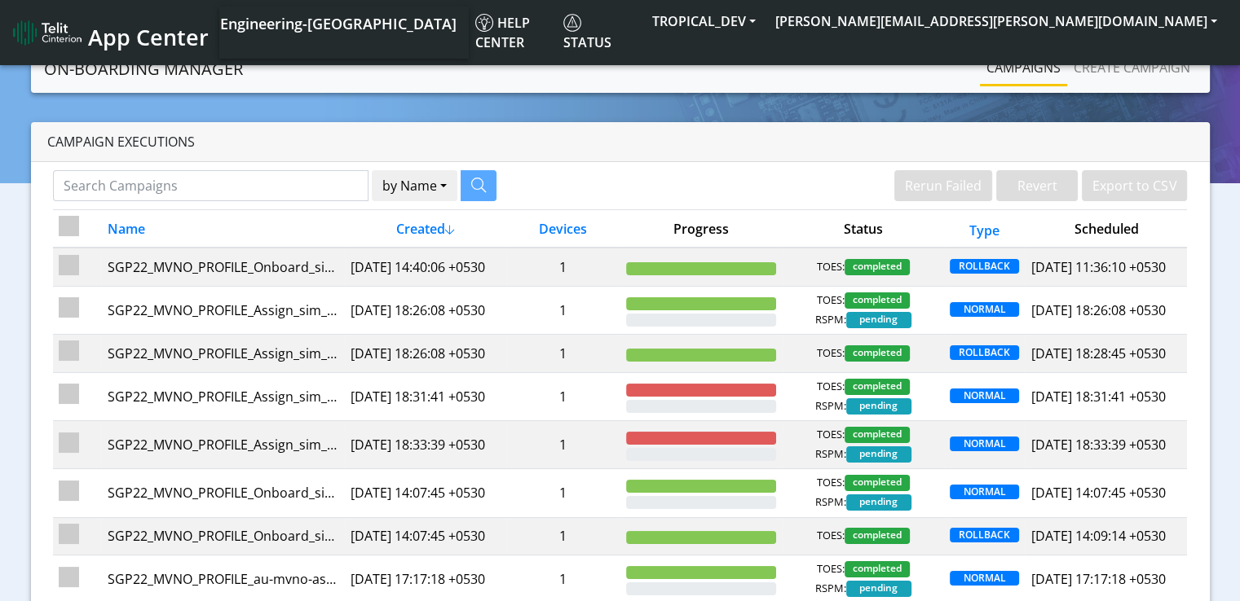
click at [434, 227] on th "Created" at bounding box center [426, 229] width 162 height 38
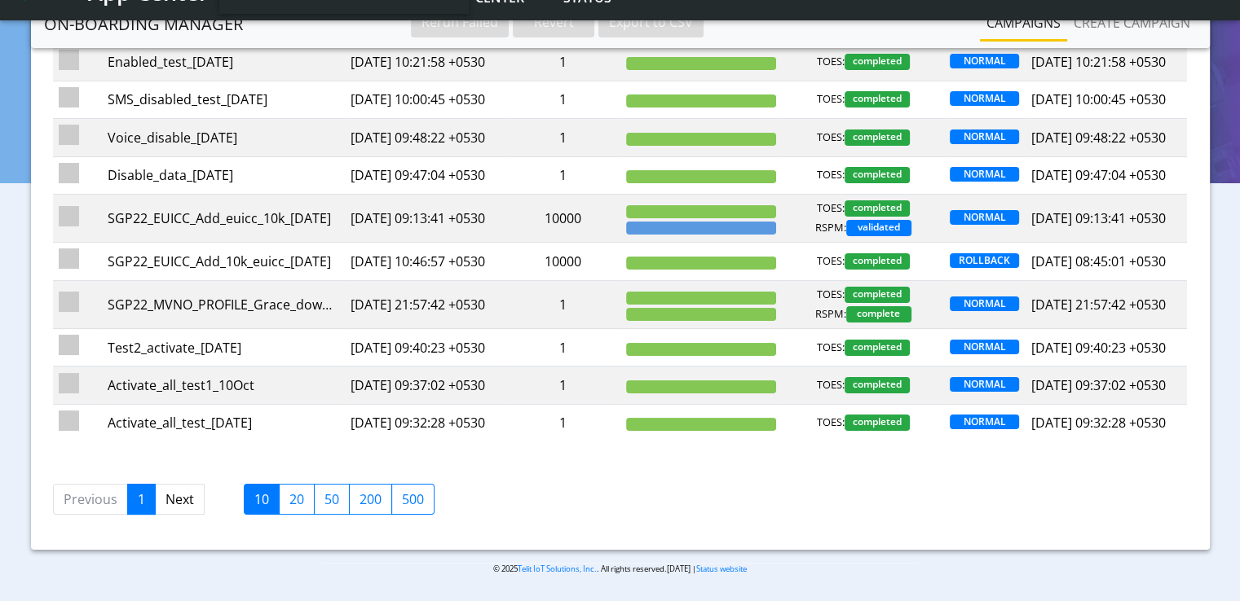
scroll to position [275, 0]
click at [335, 504] on label "50" at bounding box center [332, 499] width 36 height 31
click at [335, 500] on input "50" at bounding box center [329, 495] width 11 height 11
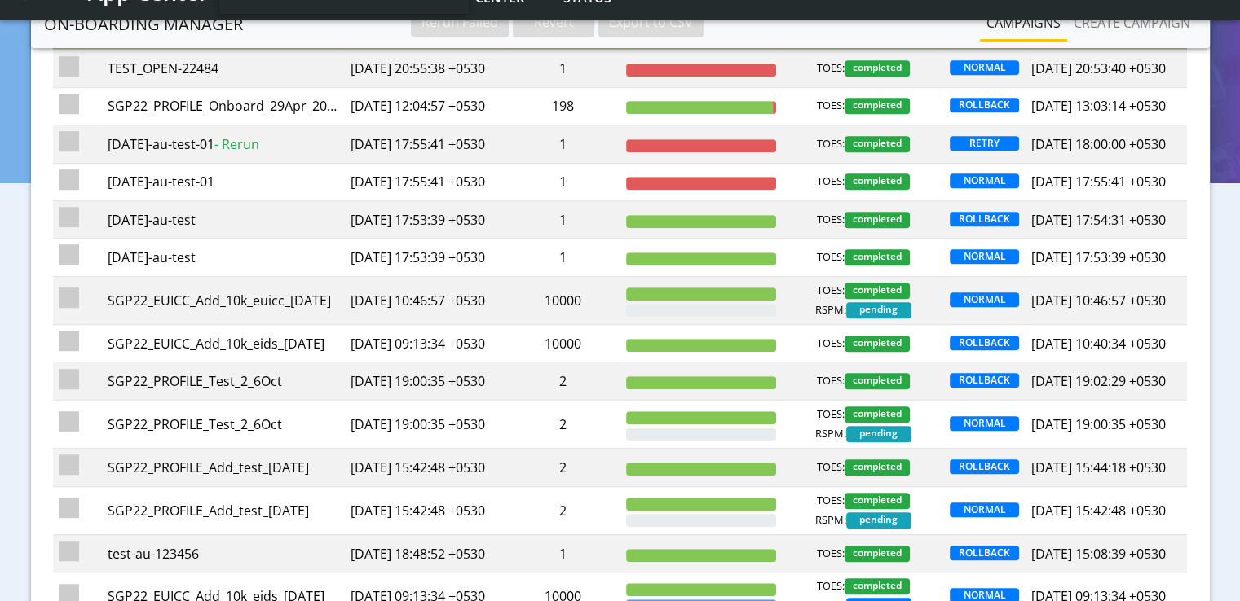
scroll to position [1133, 0]
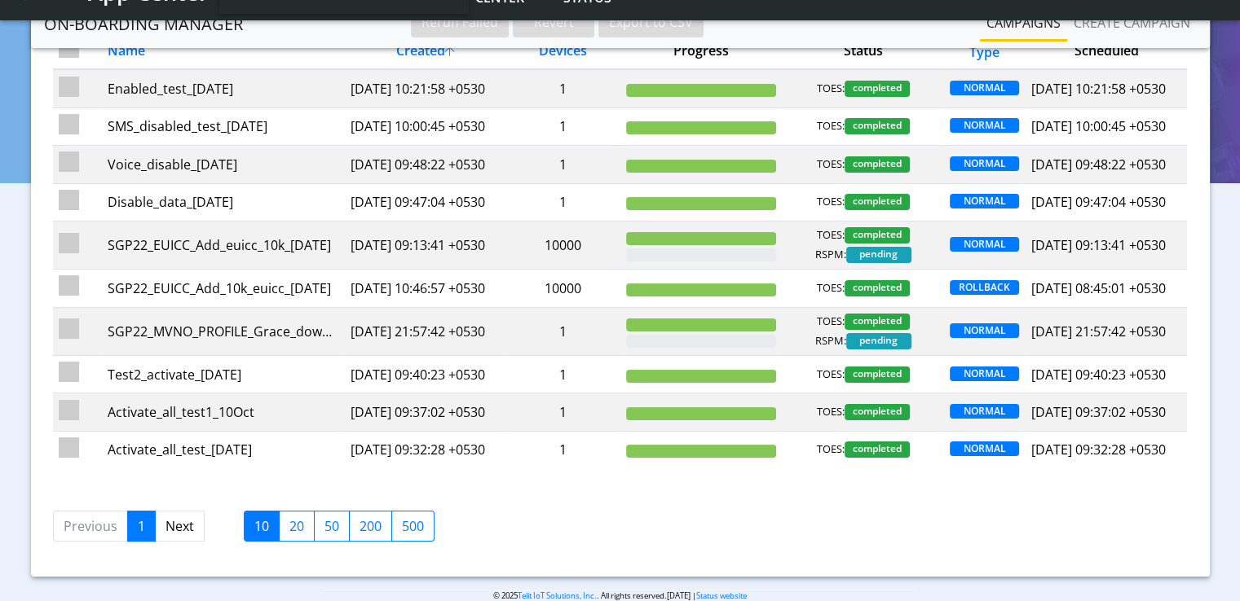
scroll to position [275, 0]
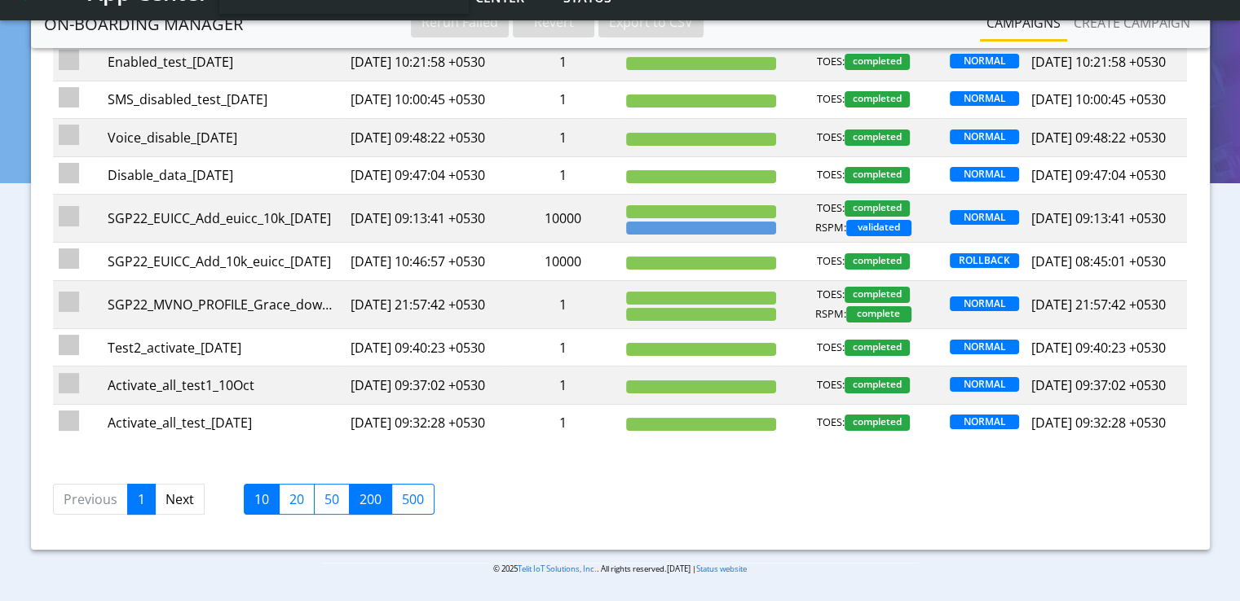
click at [349, 503] on label "200" at bounding box center [370, 499] width 43 height 31
click at [359, 500] on input "200" at bounding box center [364, 495] width 11 height 11
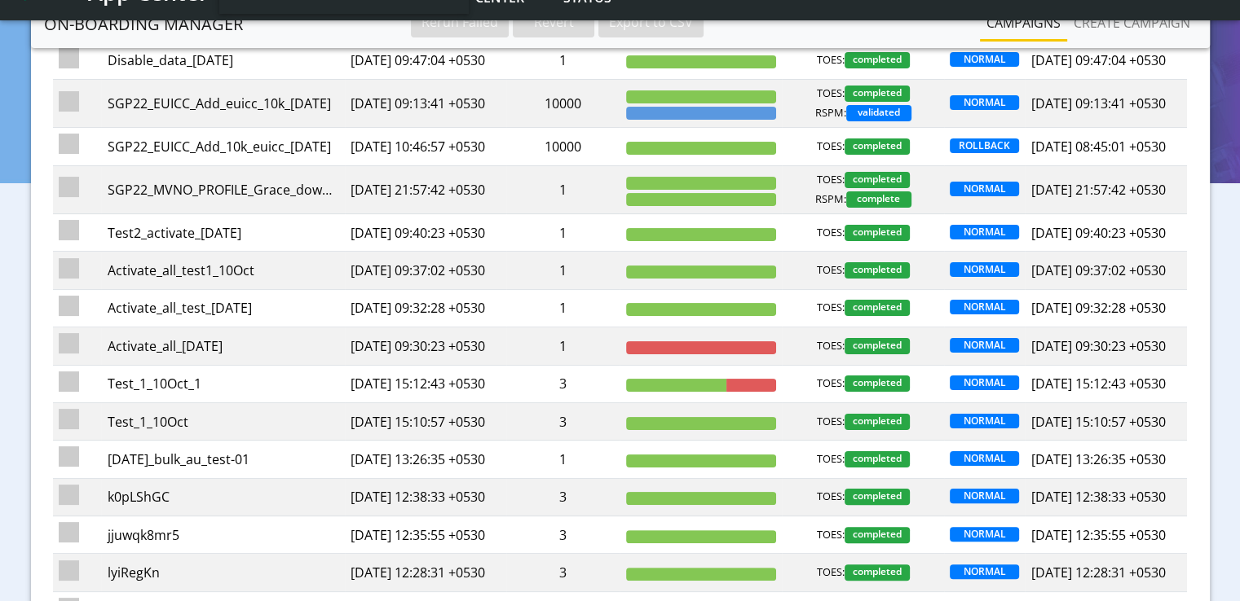
scroll to position [1051, 0]
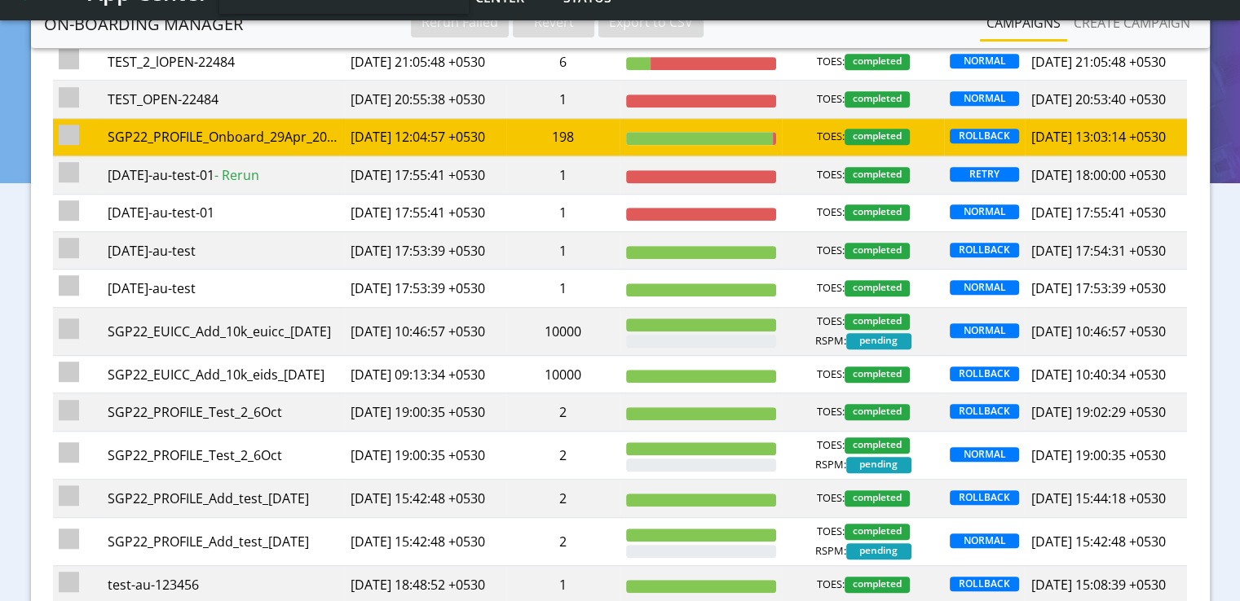
click at [820, 145] on span "TOES:" at bounding box center [831, 137] width 28 height 16
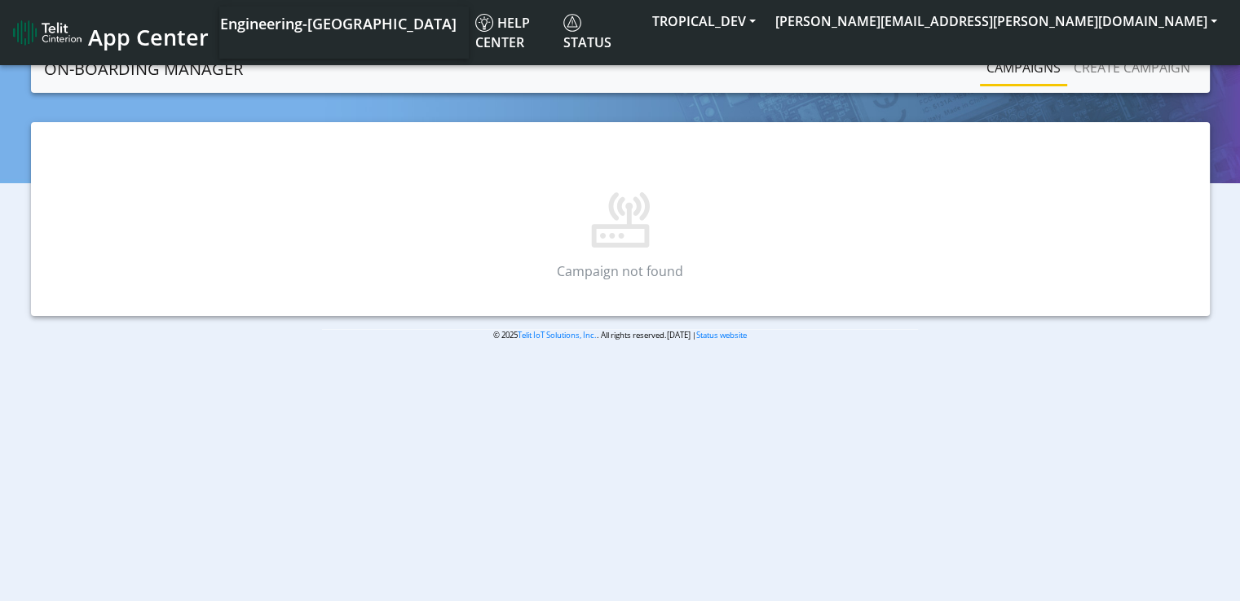
click at [896, 277] on p "Campaign not found" at bounding box center [620, 272] width 1134 height 20
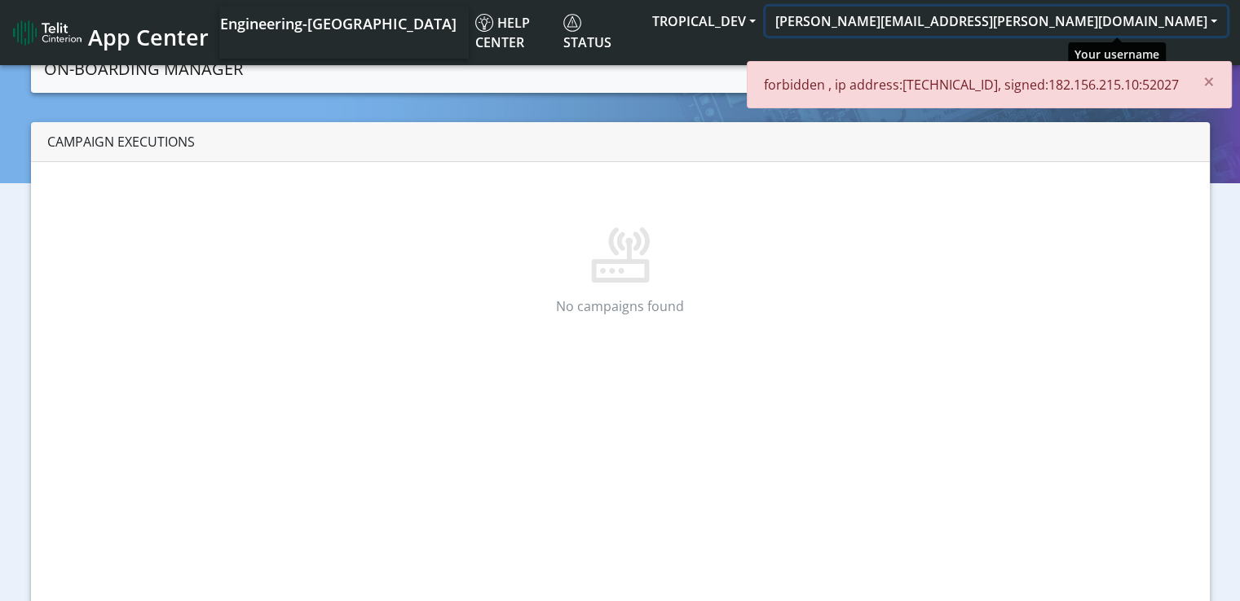
click at [1147, 28] on button "[PERSON_NAME][EMAIL_ADDRESS][PERSON_NAME][DOMAIN_NAME]" at bounding box center [995, 21] width 461 height 29
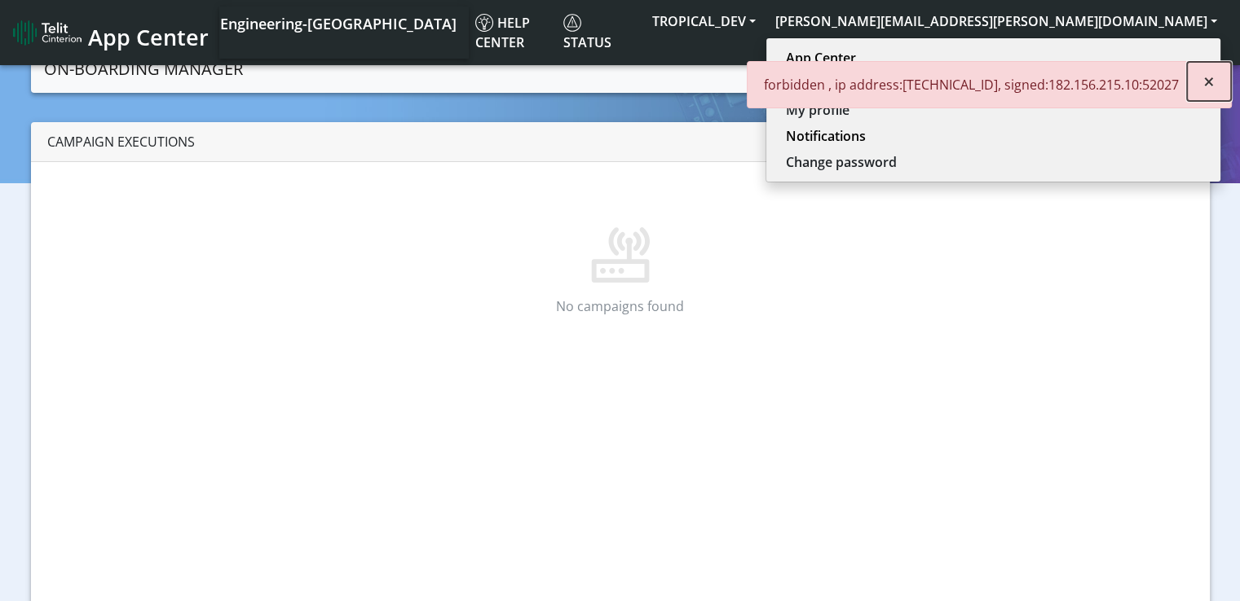
click at [1207, 82] on span "×" at bounding box center [1208, 81] width 11 height 27
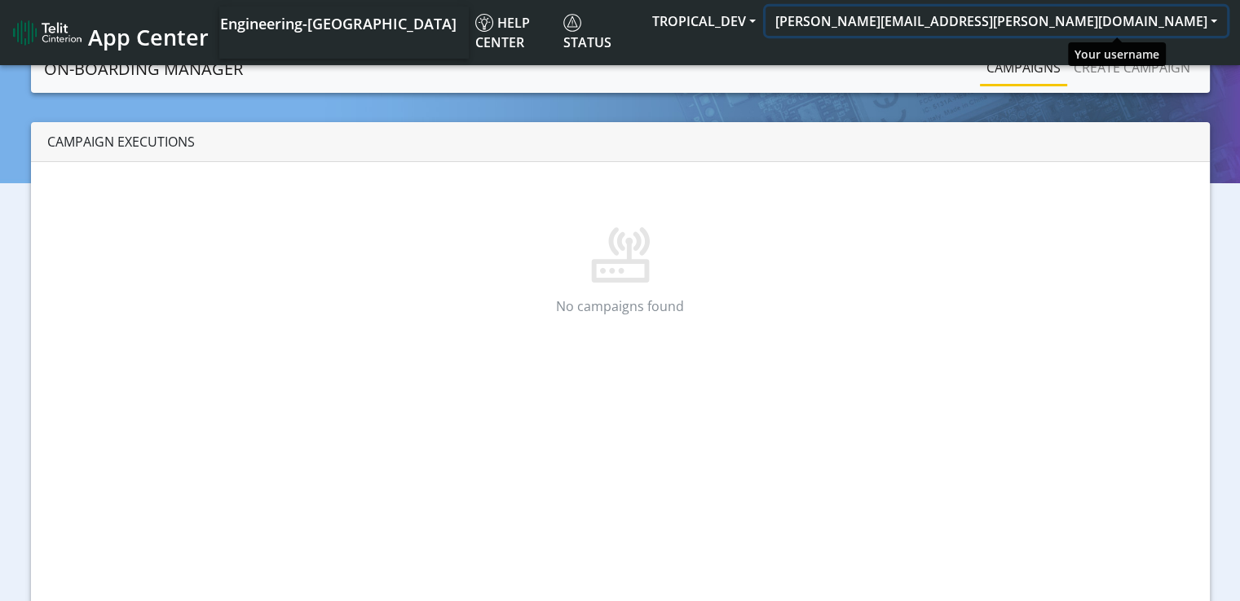
click at [1140, 14] on button "[PERSON_NAME][EMAIL_ADDRESS][PERSON_NAME][DOMAIN_NAME]" at bounding box center [995, 21] width 461 height 29
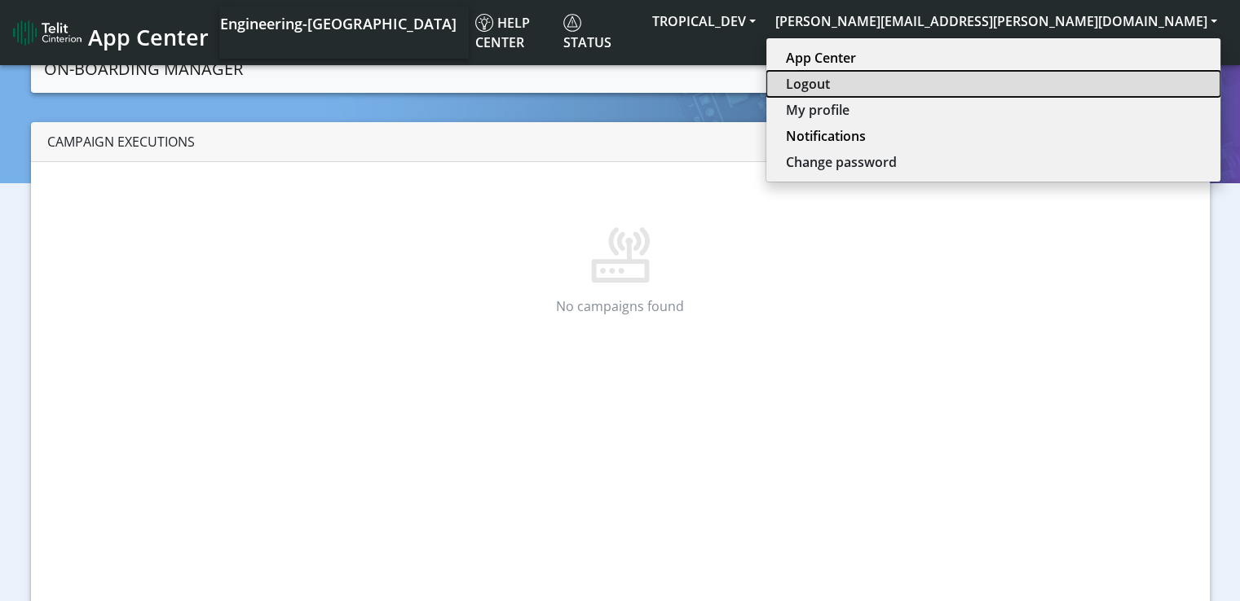
click at [1114, 80] on button "Logout" at bounding box center [993, 84] width 454 height 26
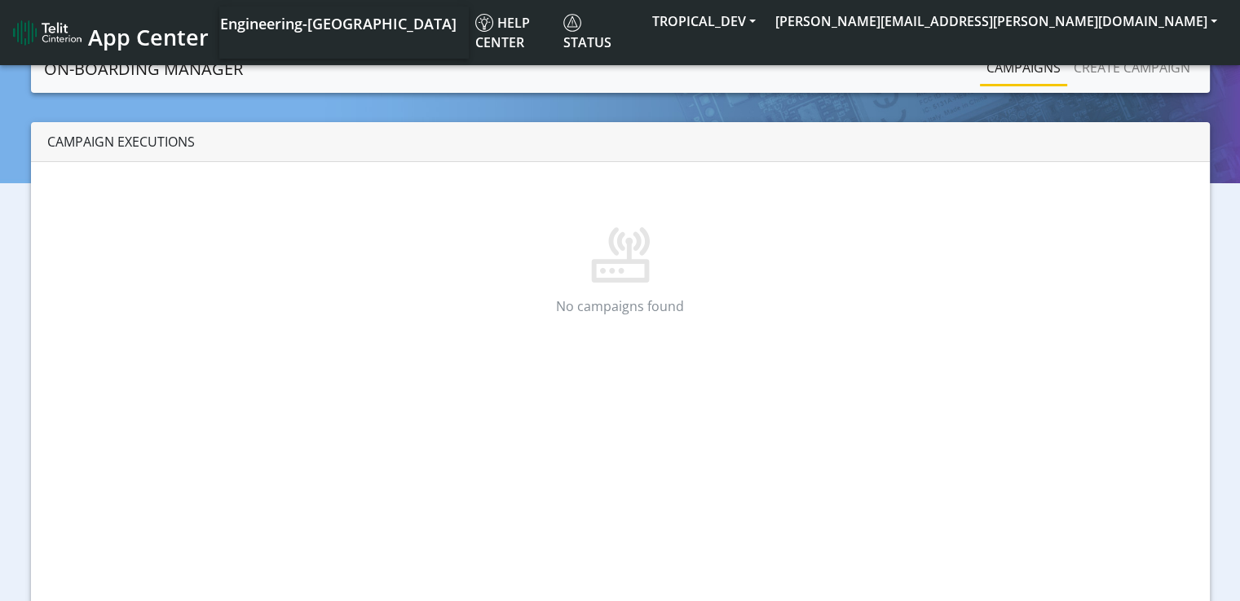
click at [1037, 81] on link "Campaigns" at bounding box center [1023, 67] width 87 height 33
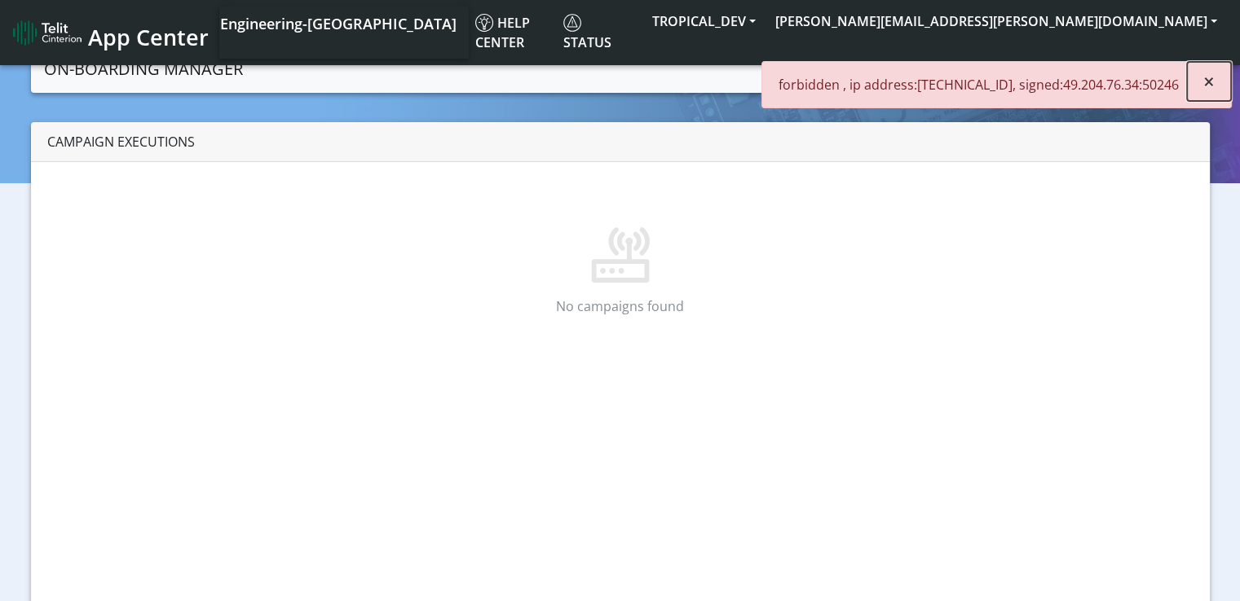
click at [1204, 83] on span "×" at bounding box center [1208, 81] width 11 height 27
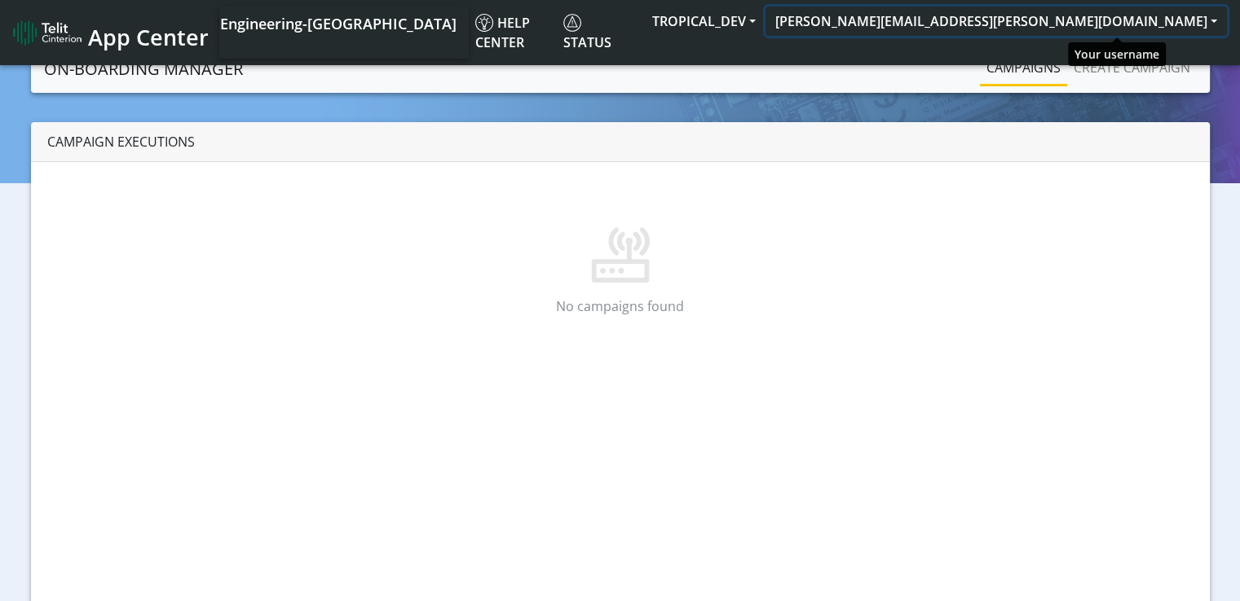
click at [1073, 30] on button "[PERSON_NAME][EMAIL_ADDRESS][PERSON_NAME][DOMAIN_NAME]" at bounding box center [995, 21] width 461 height 29
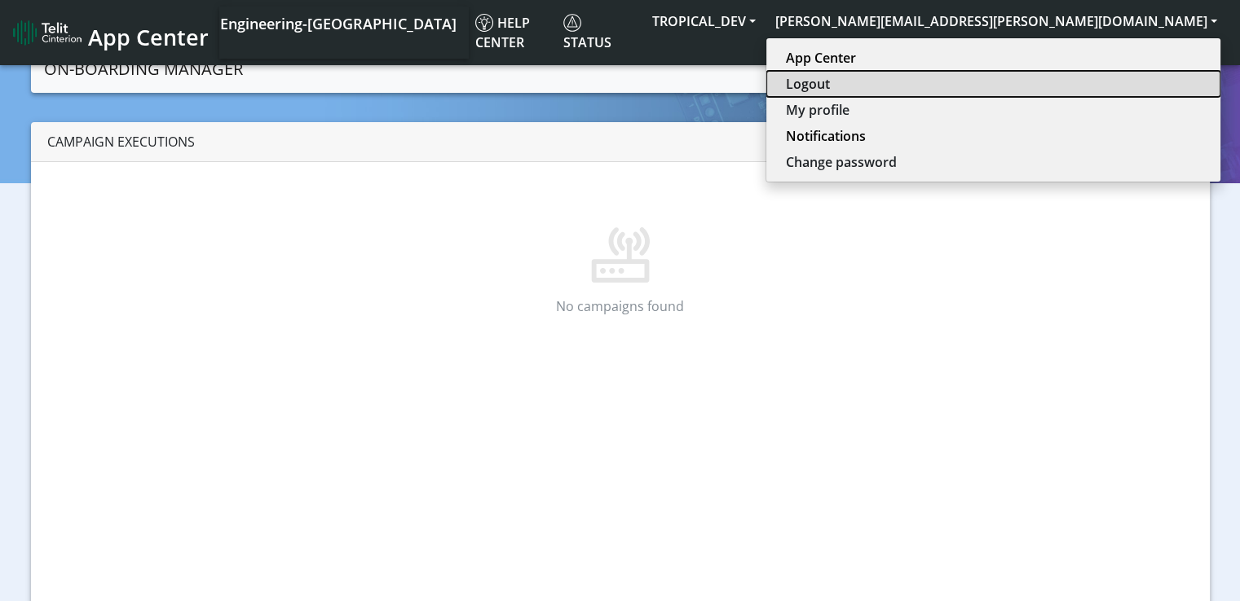
click at [1083, 82] on button "Logout" at bounding box center [993, 84] width 454 height 26
